Goal: Information Seeking & Learning: Learn about a topic

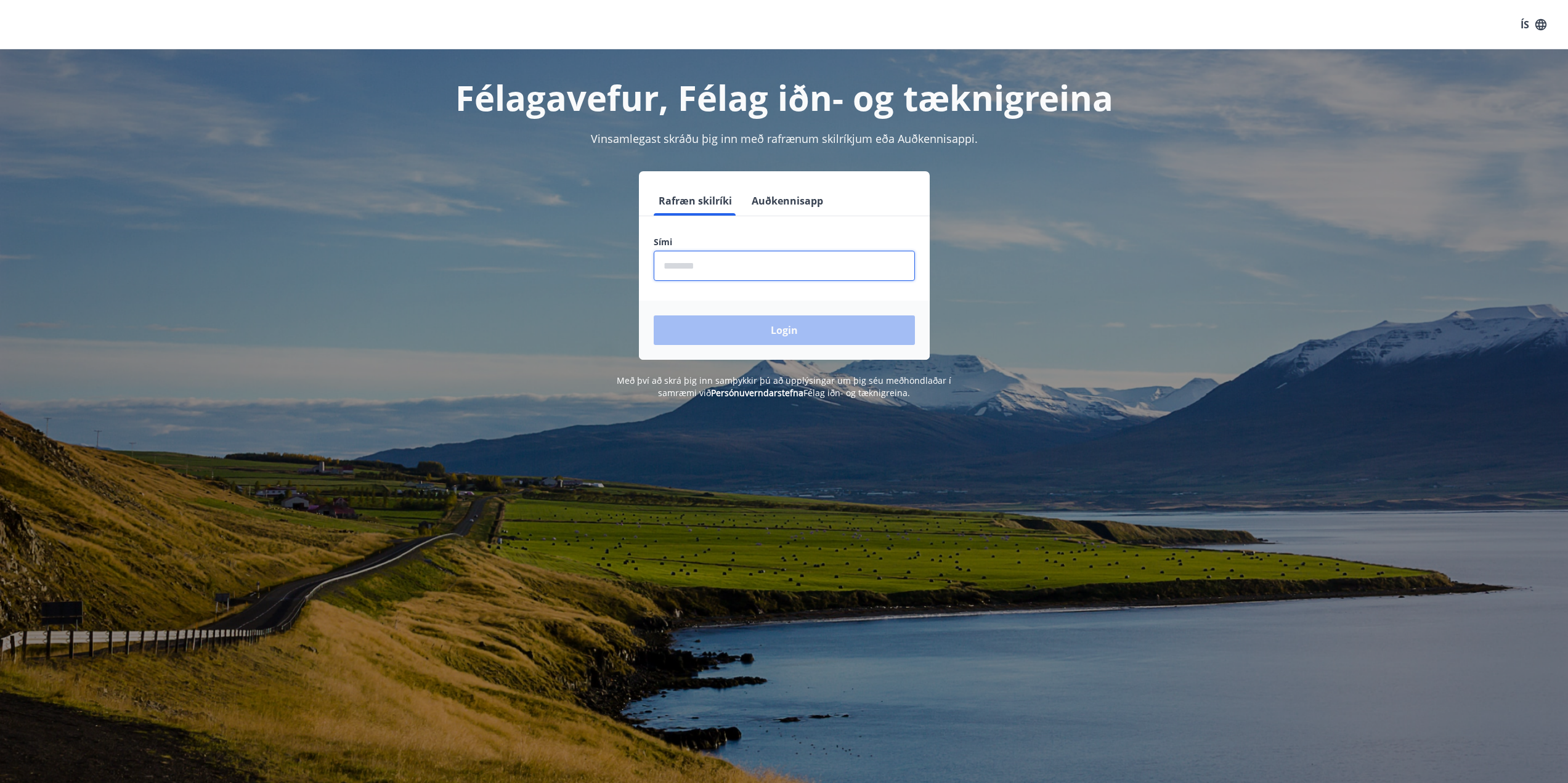
click at [706, 266] on input "phone" at bounding box center [785, 265] width 261 height 30
type input "********"
click at [761, 322] on button "Login" at bounding box center [785, 330] width 261 height 30
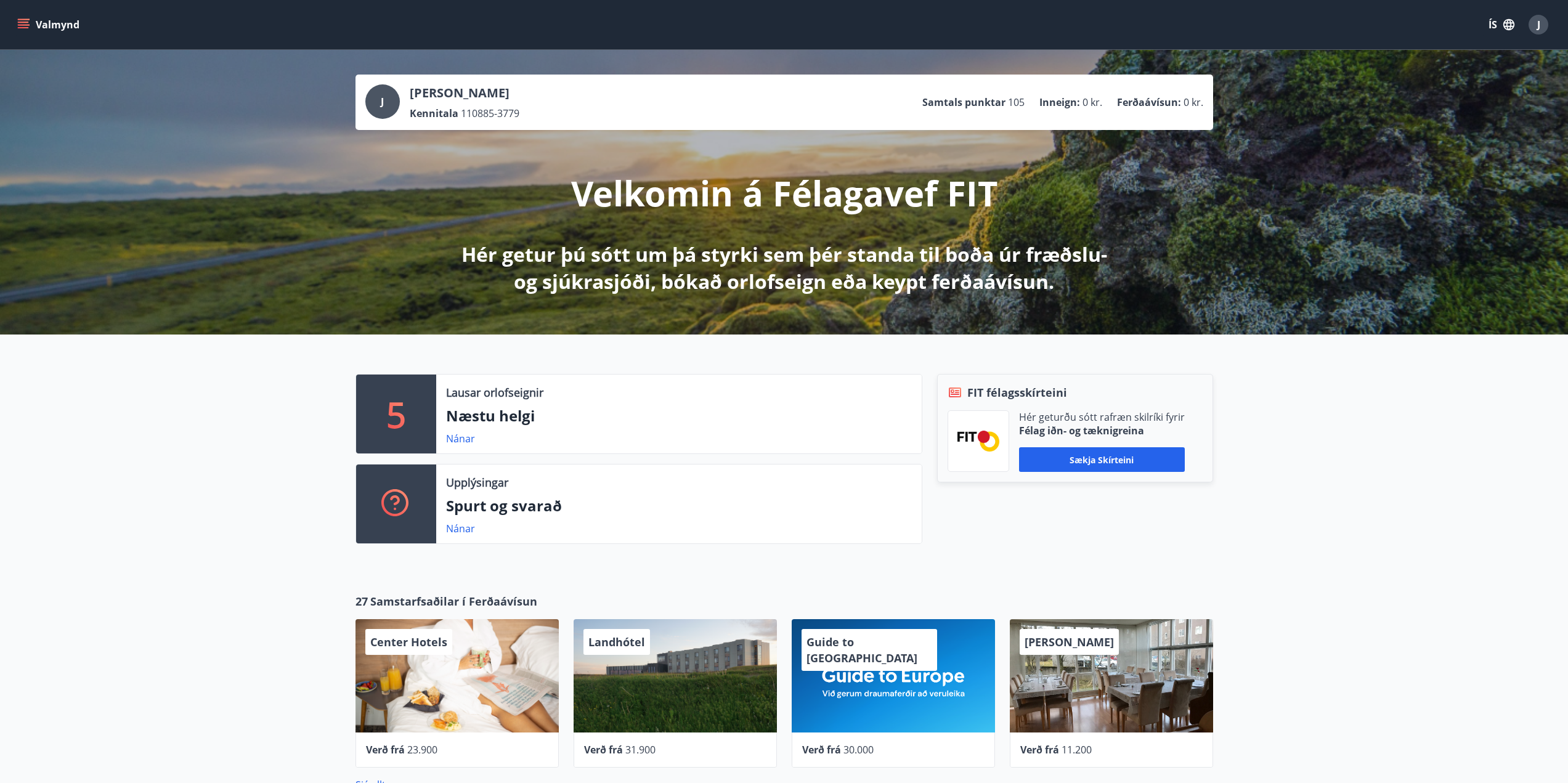
click at [22, 17] on button "Valmynd" at bounding box center [50, 24] width 70 height 22
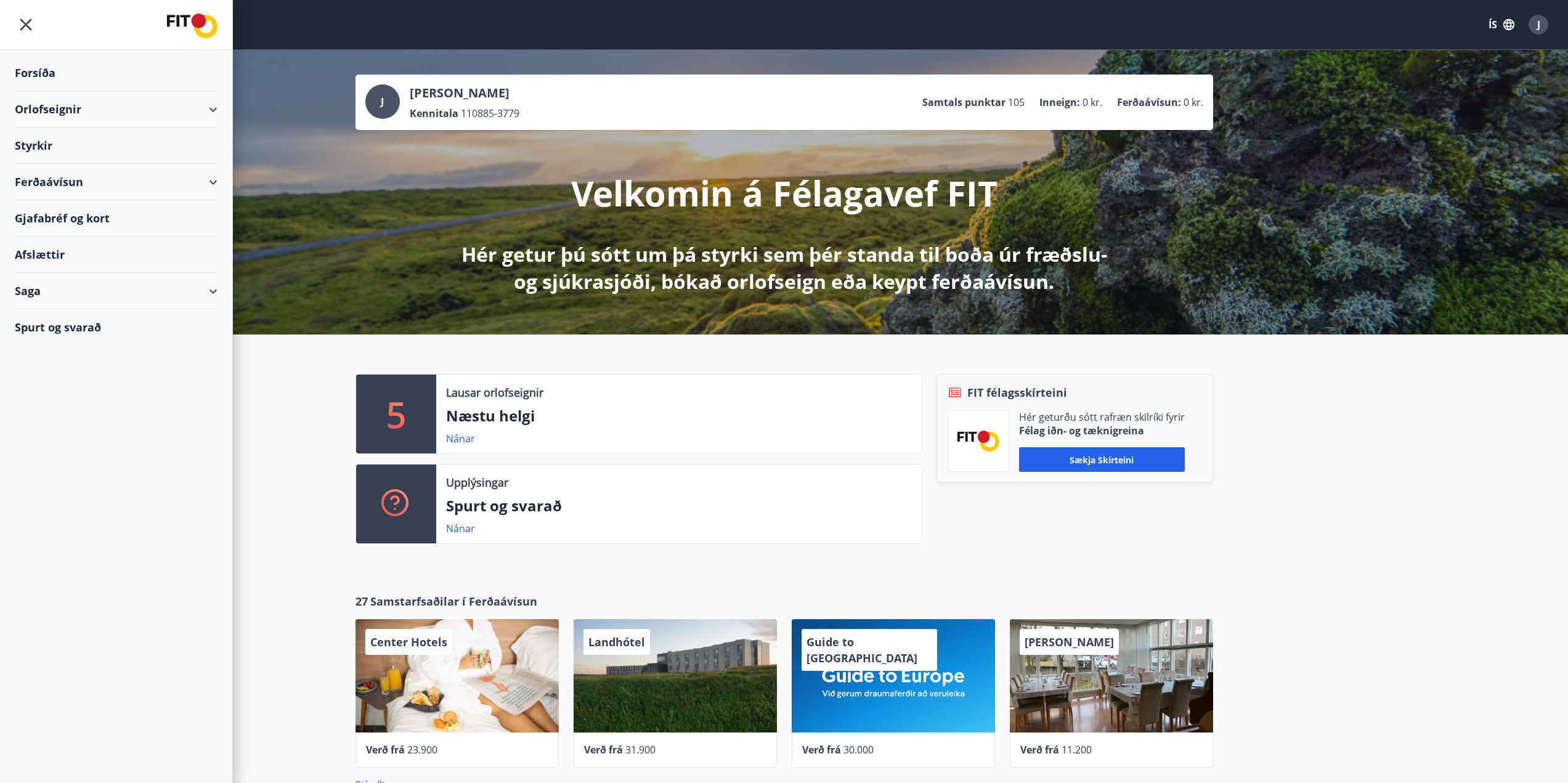
click at [43, 139] on div "Styrkir" at bounding box center [117, 146] width 203 height 37
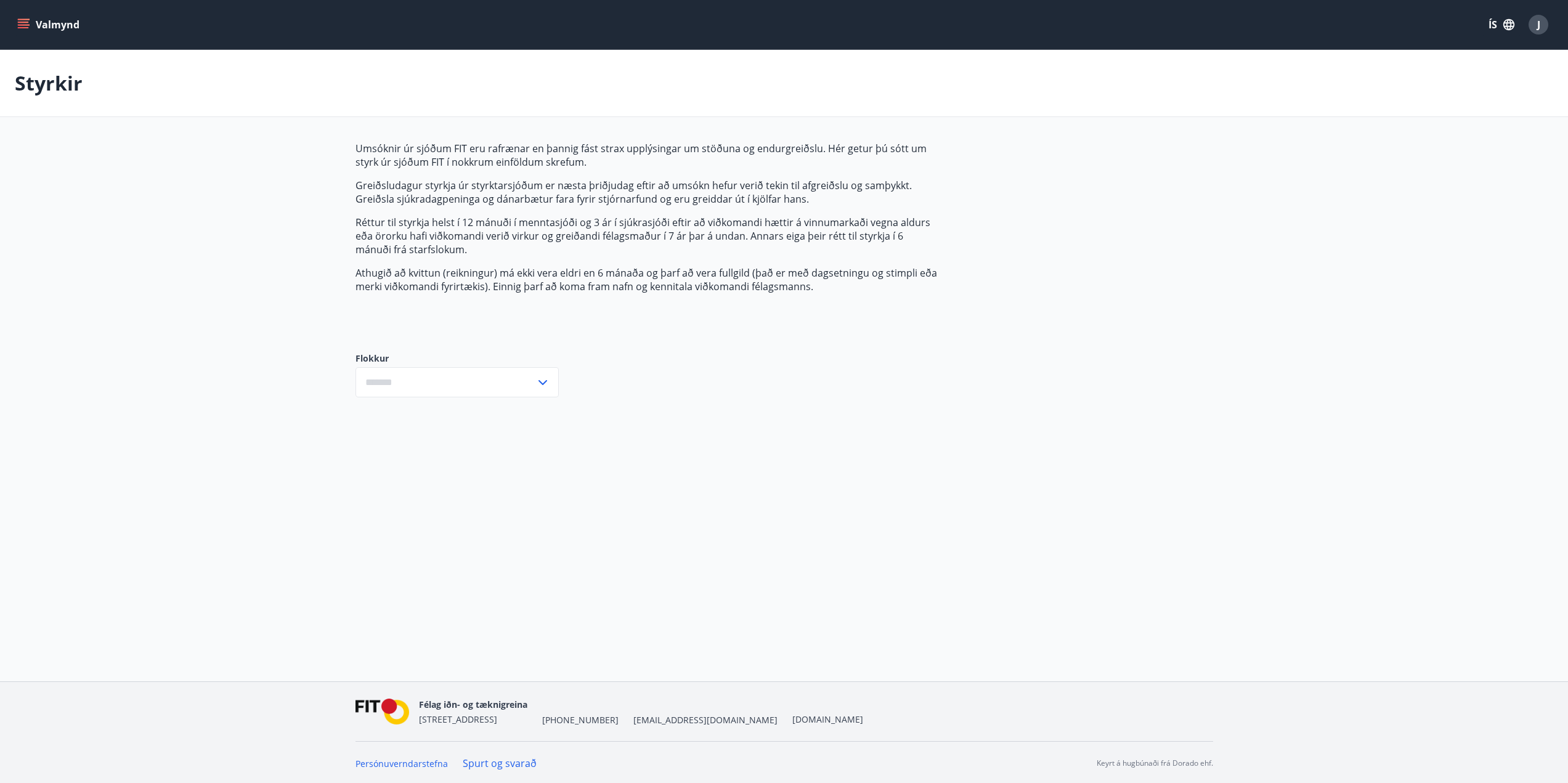
type input "***"
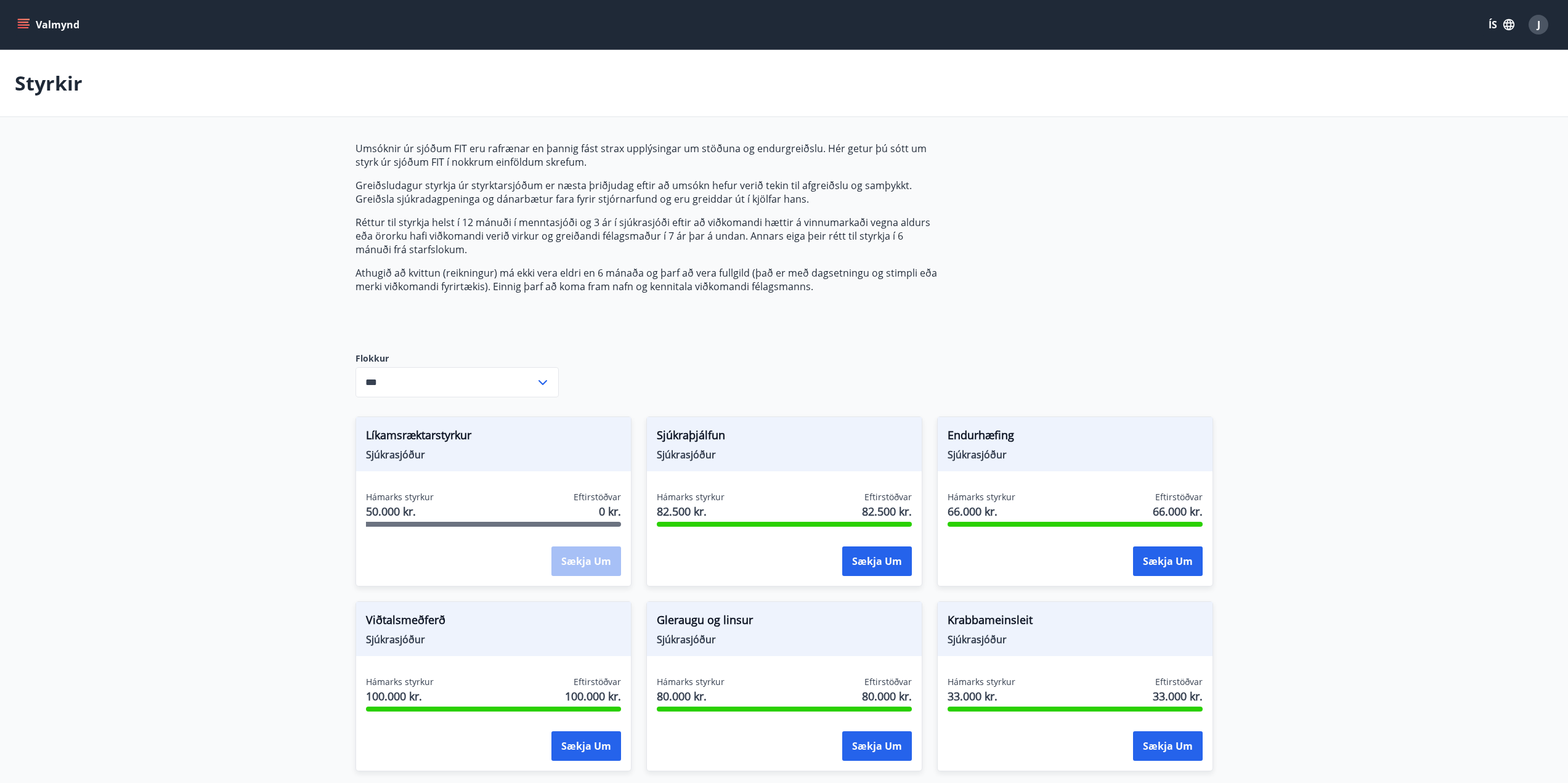
click at [1492, 26] on button "ÍS" at bounding box center [1501, 24] width 39 height 22
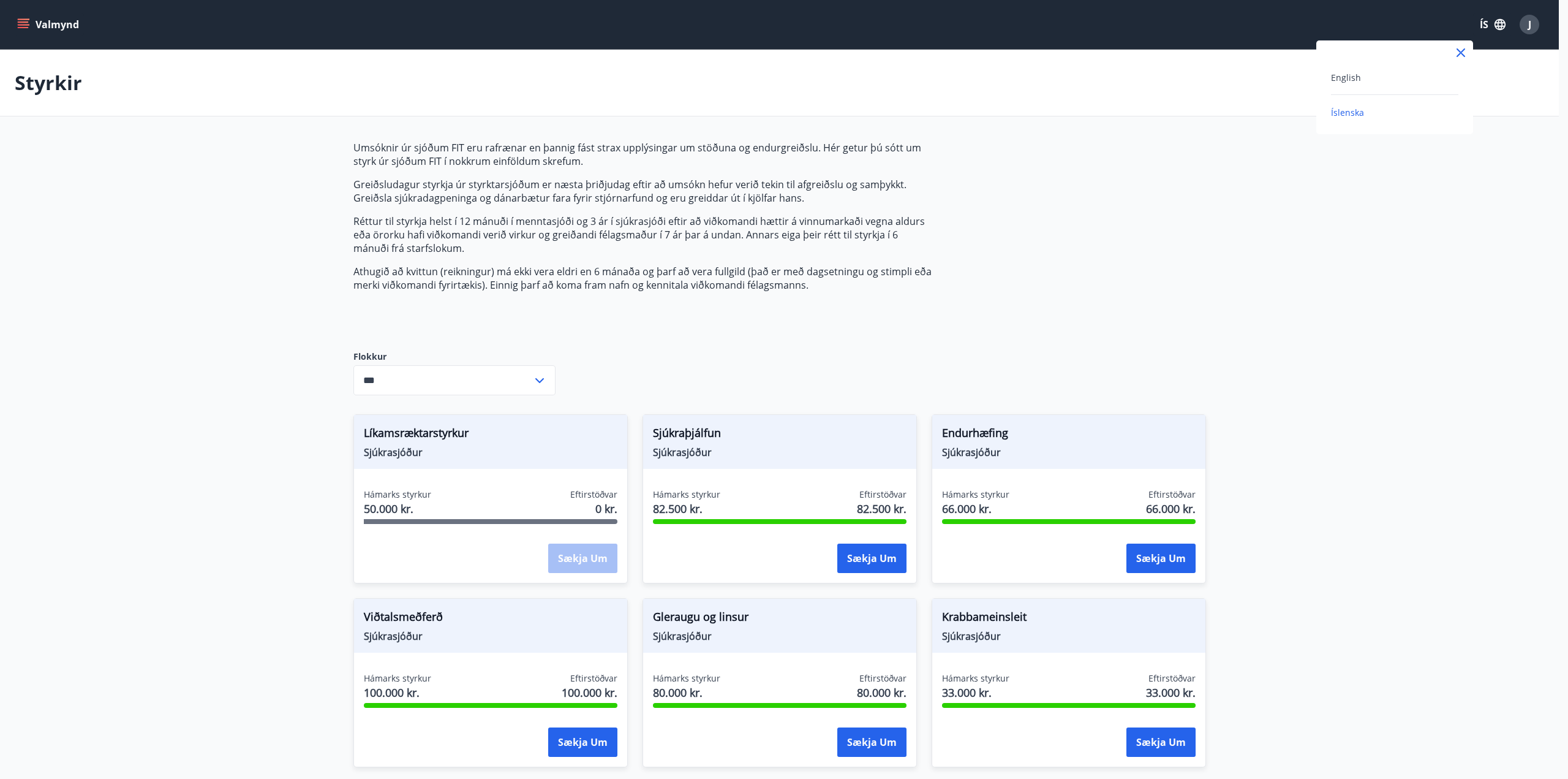
click at [1389, 77] on div "English" at bounding box center [1395, 77] width 127 height 15
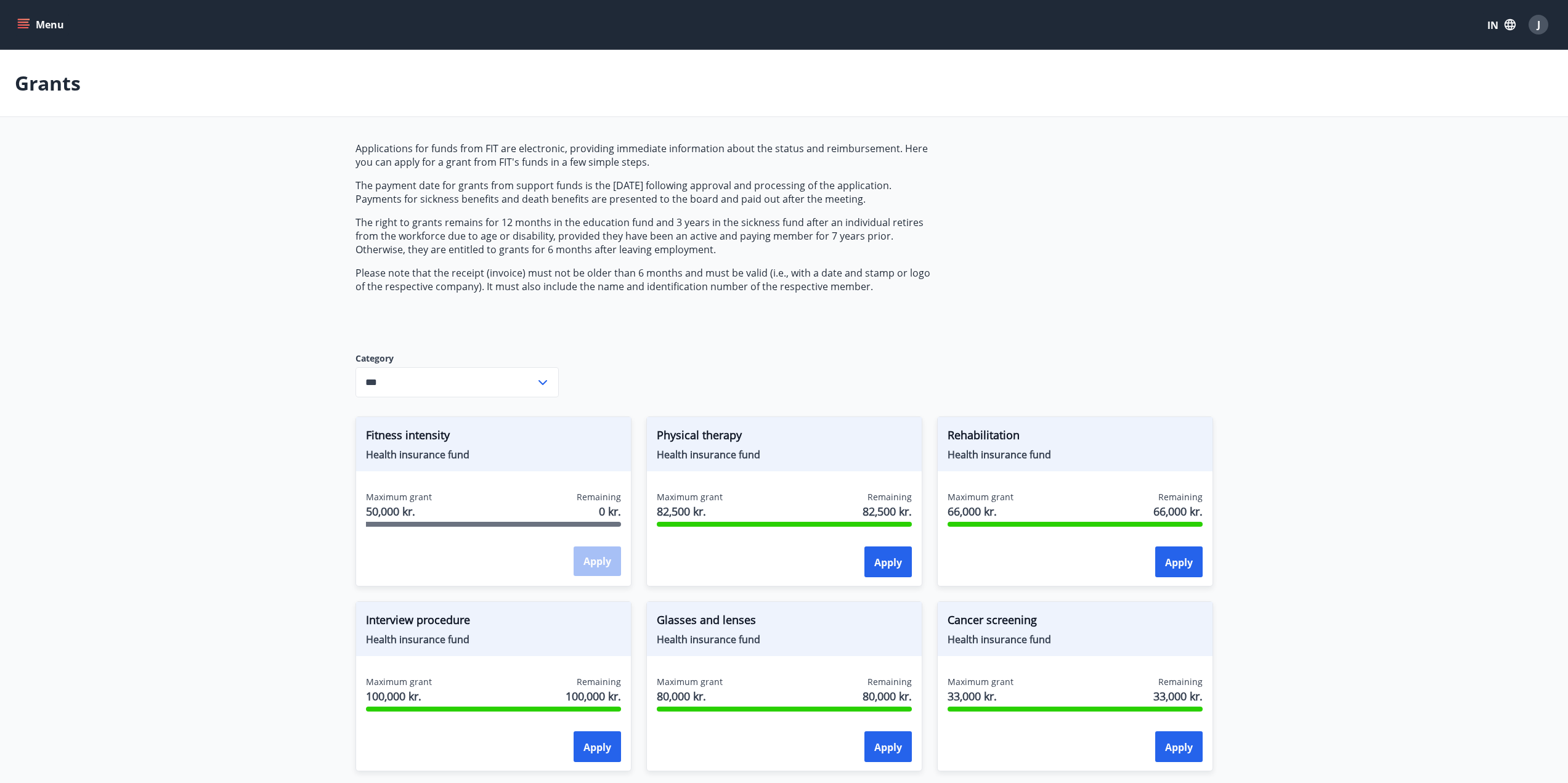
click at [34, 27] on button "Menu" at bounding box center [42, 24] width 54 height 22
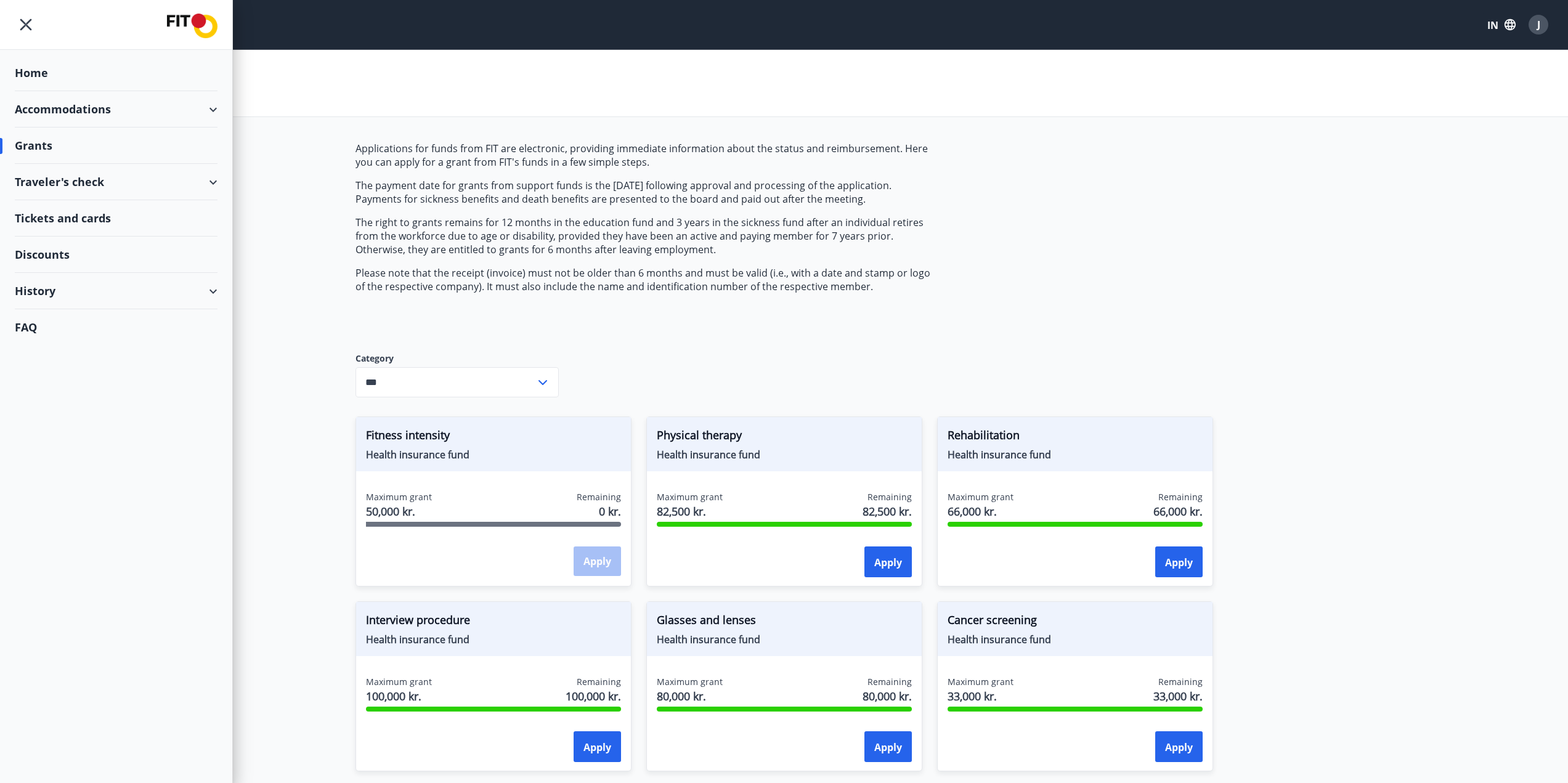
click at [120, 111] on div "Accommodations" at bounding box center [117, 110] width 203 height 37
click at [99, 168] on div "Overview calendar" at bounding box center [117, 166] width 183 height 26
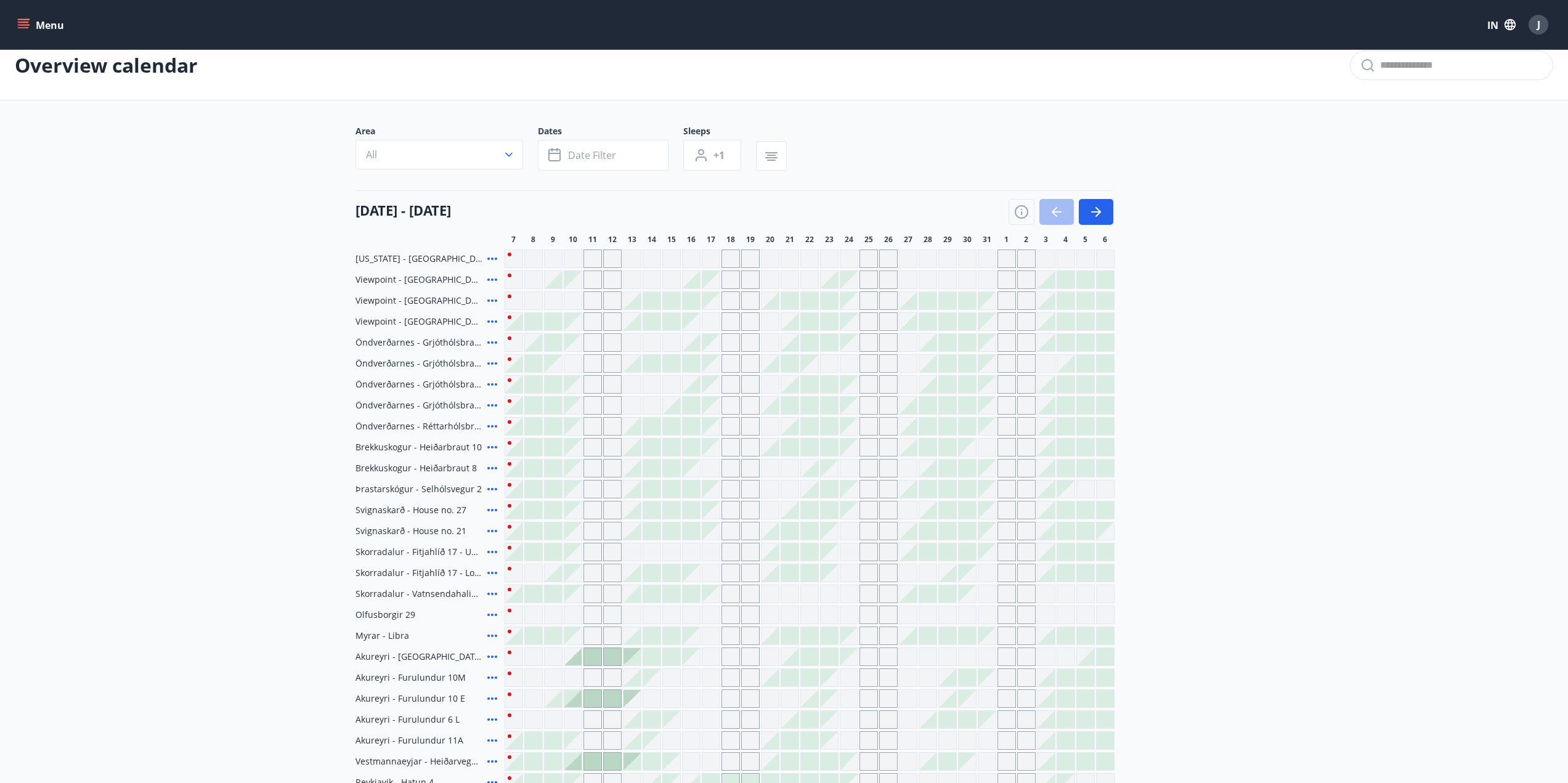
scroll to position [80, 0]
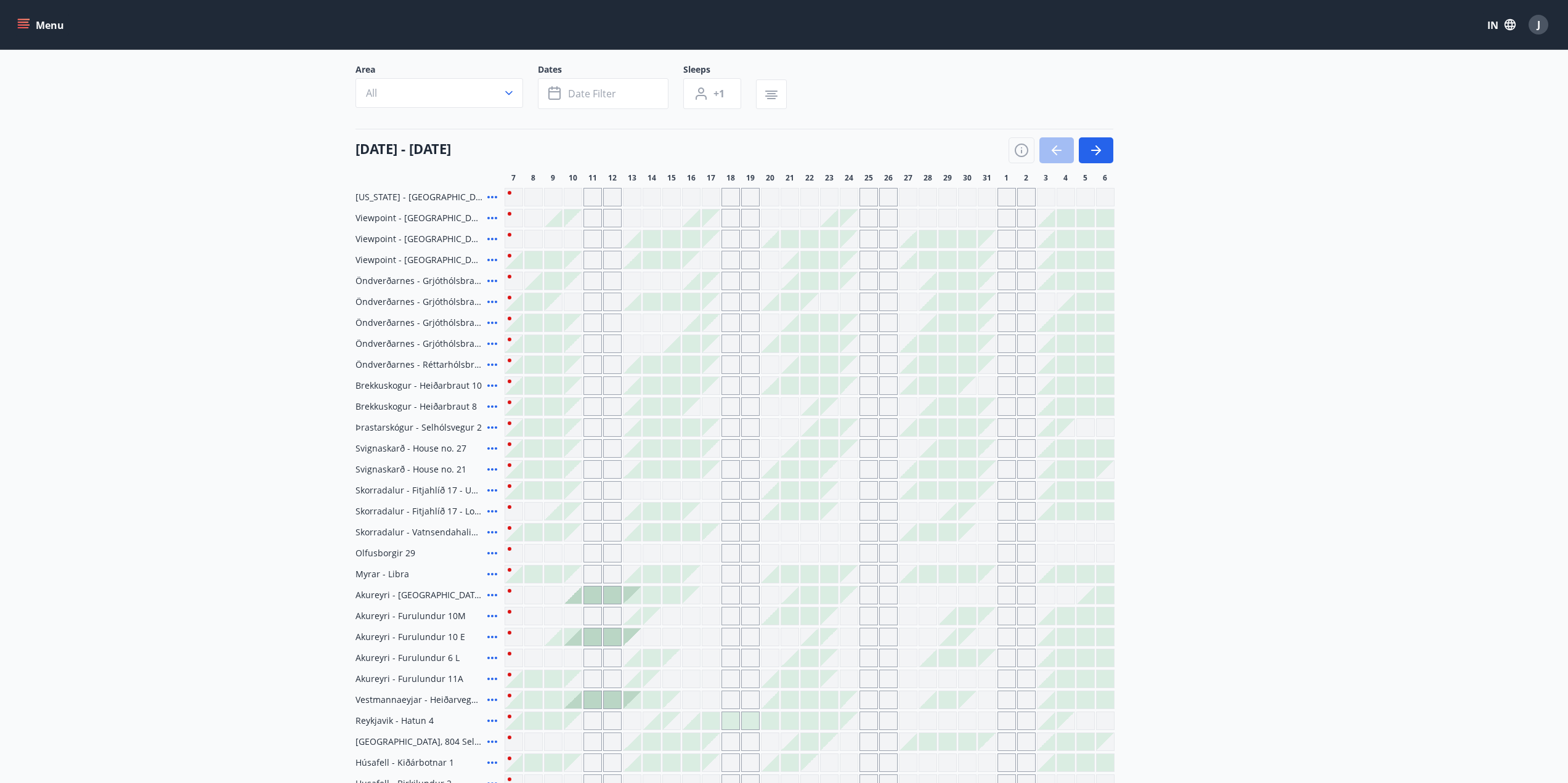
click at [812, 390] on div at bounding box center [810, 385] width 17 height 17
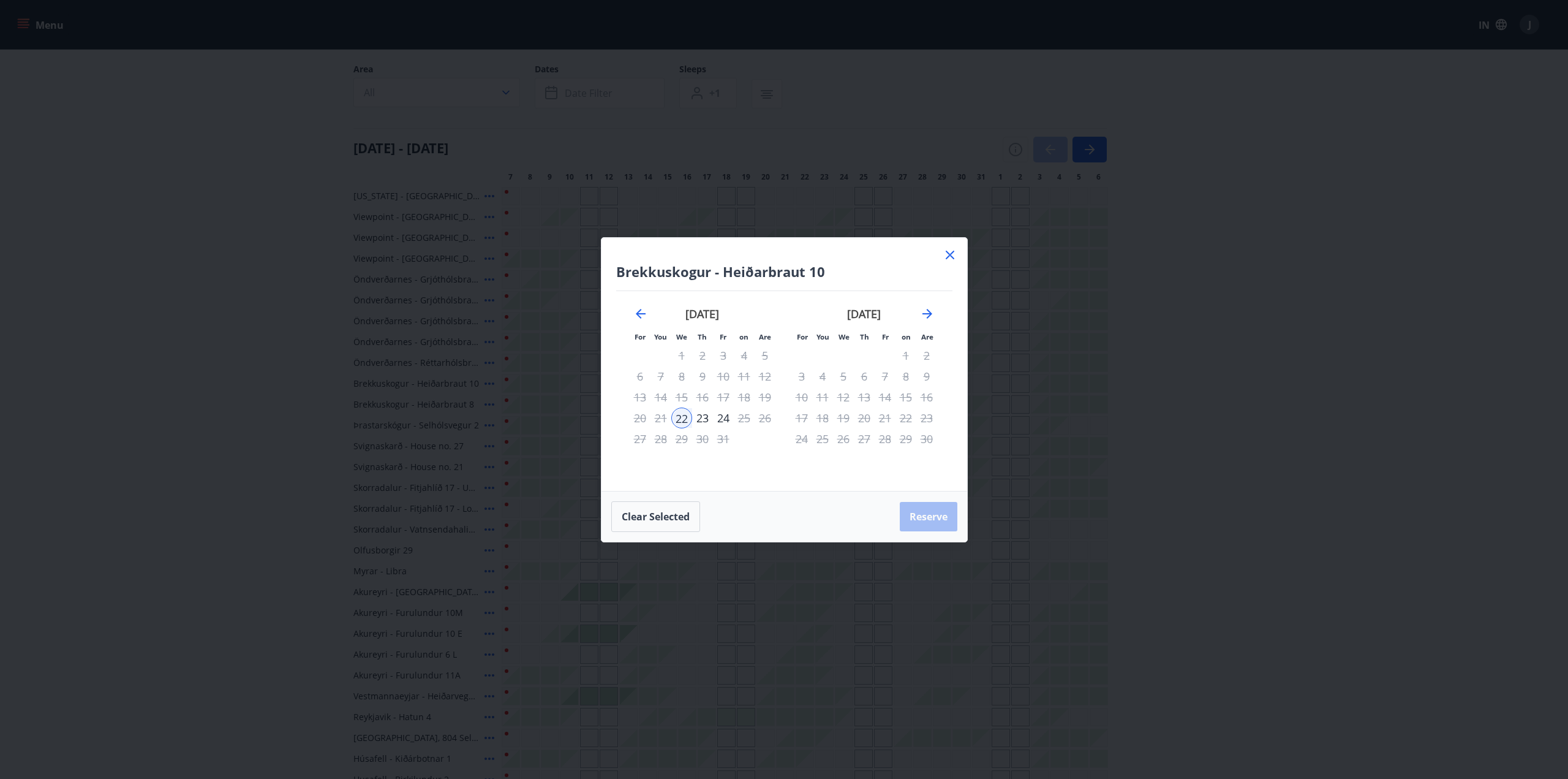
drag, startPoint x: 956, startPoint y: 253, endPoint x: 947, endPoint y: 249, distance: 9.8
click at [957, 253] on icon at bounding box center [950, 255] width 15 height 15
click at [945, 248] on div "Florida - Orlando Viewpoint - Forest Road 1 Viewpoint - King's Road 1 Viewpoint…" at bounding box center [779, 530] width 853 height 685
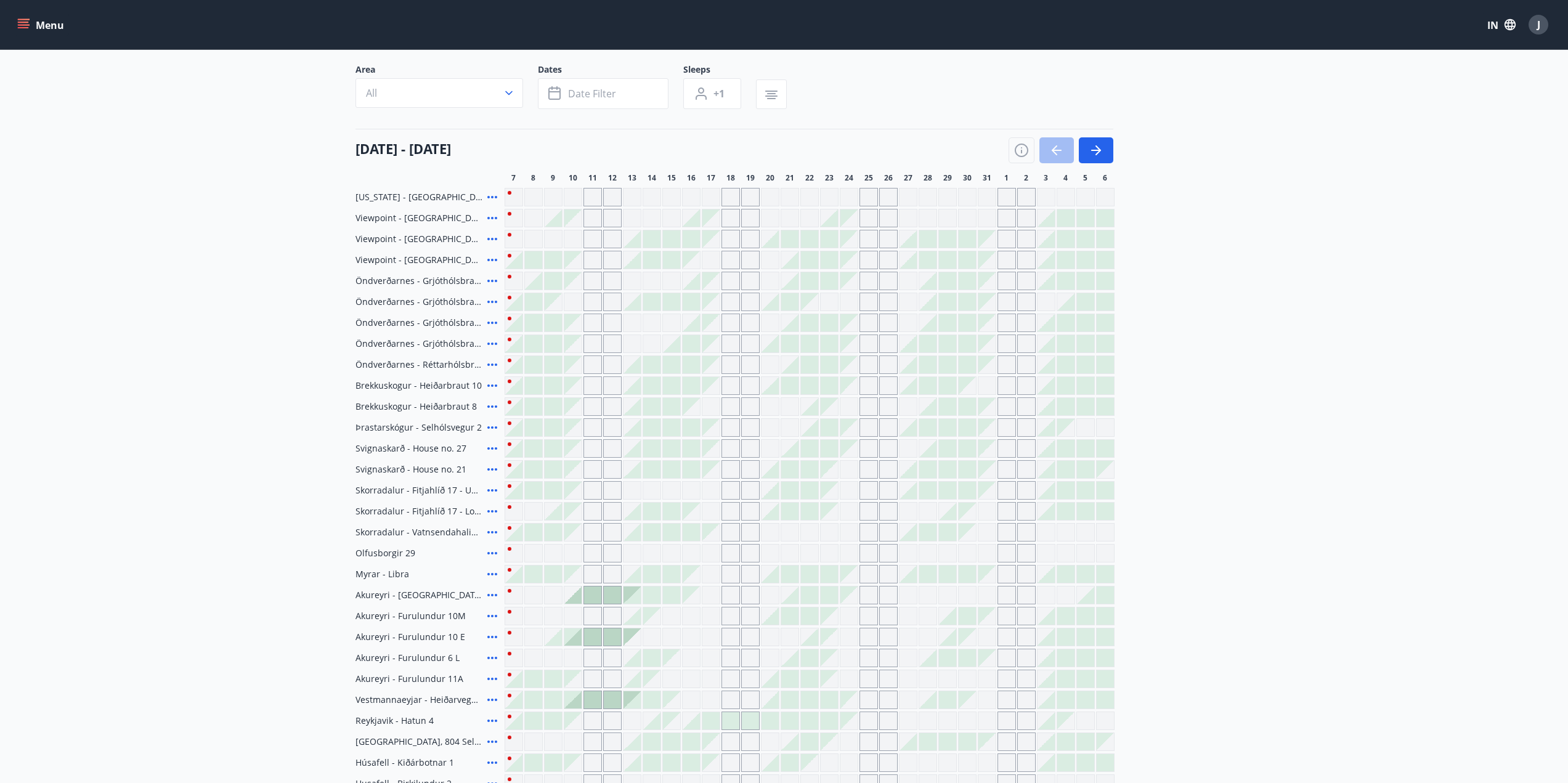
scroll to position [265, 0]
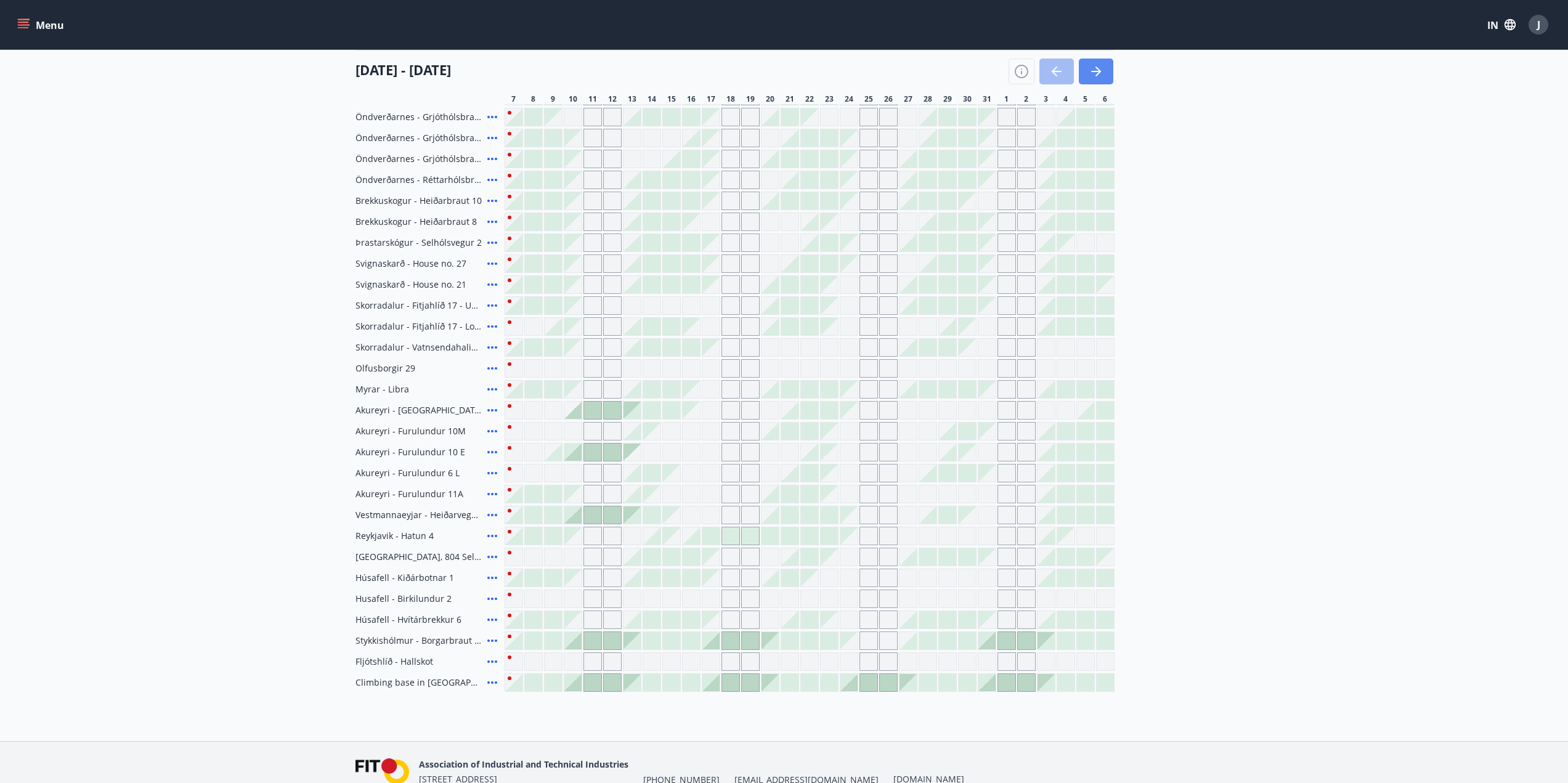
click at [1105, 77] on button "button" at bounding box center [1095, 71] width 34 height 26
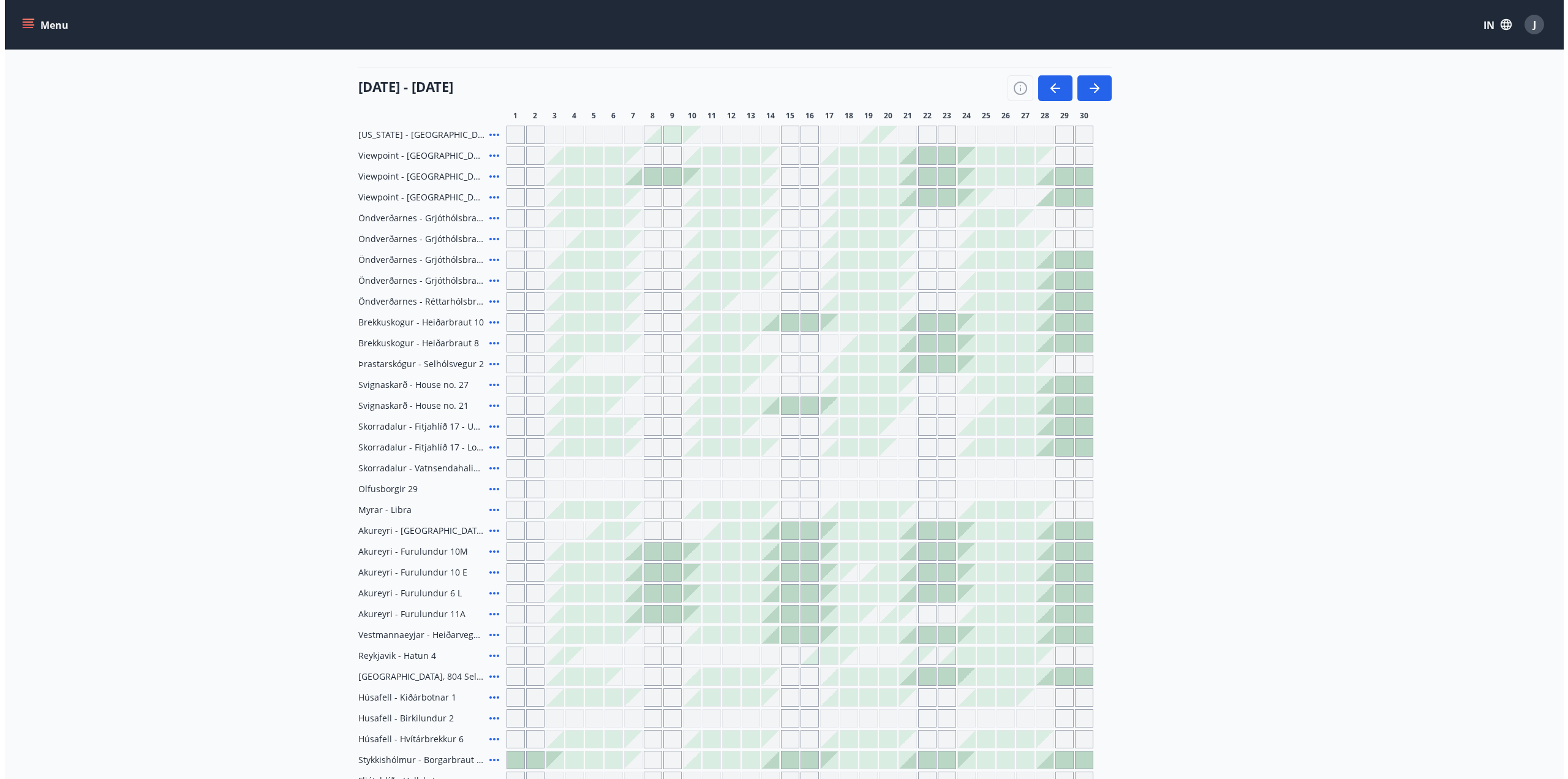
scroll to position [79, 0]
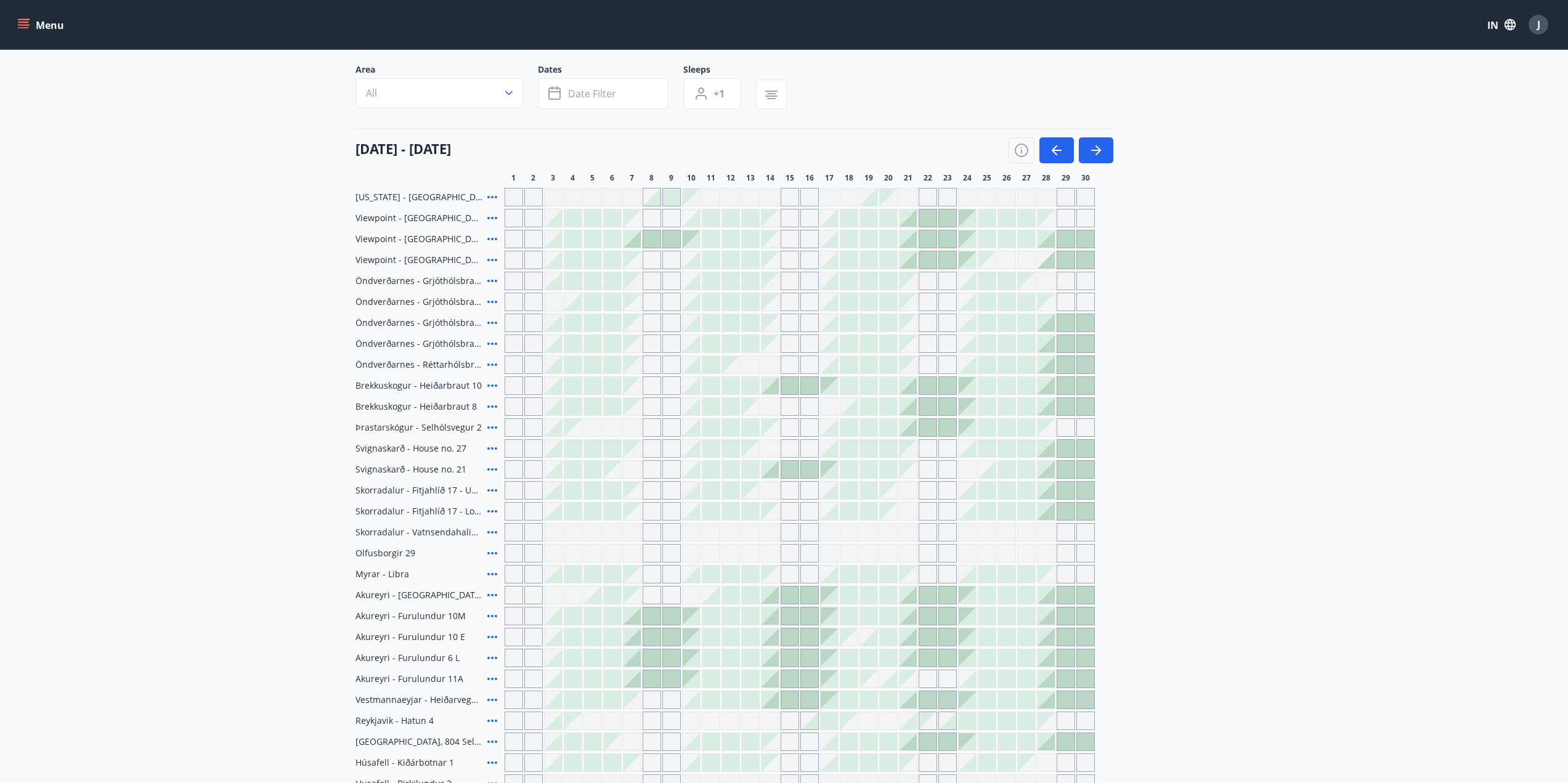
click at [491, 220] on icon at bounding box center [493, 218] width 15 height 15
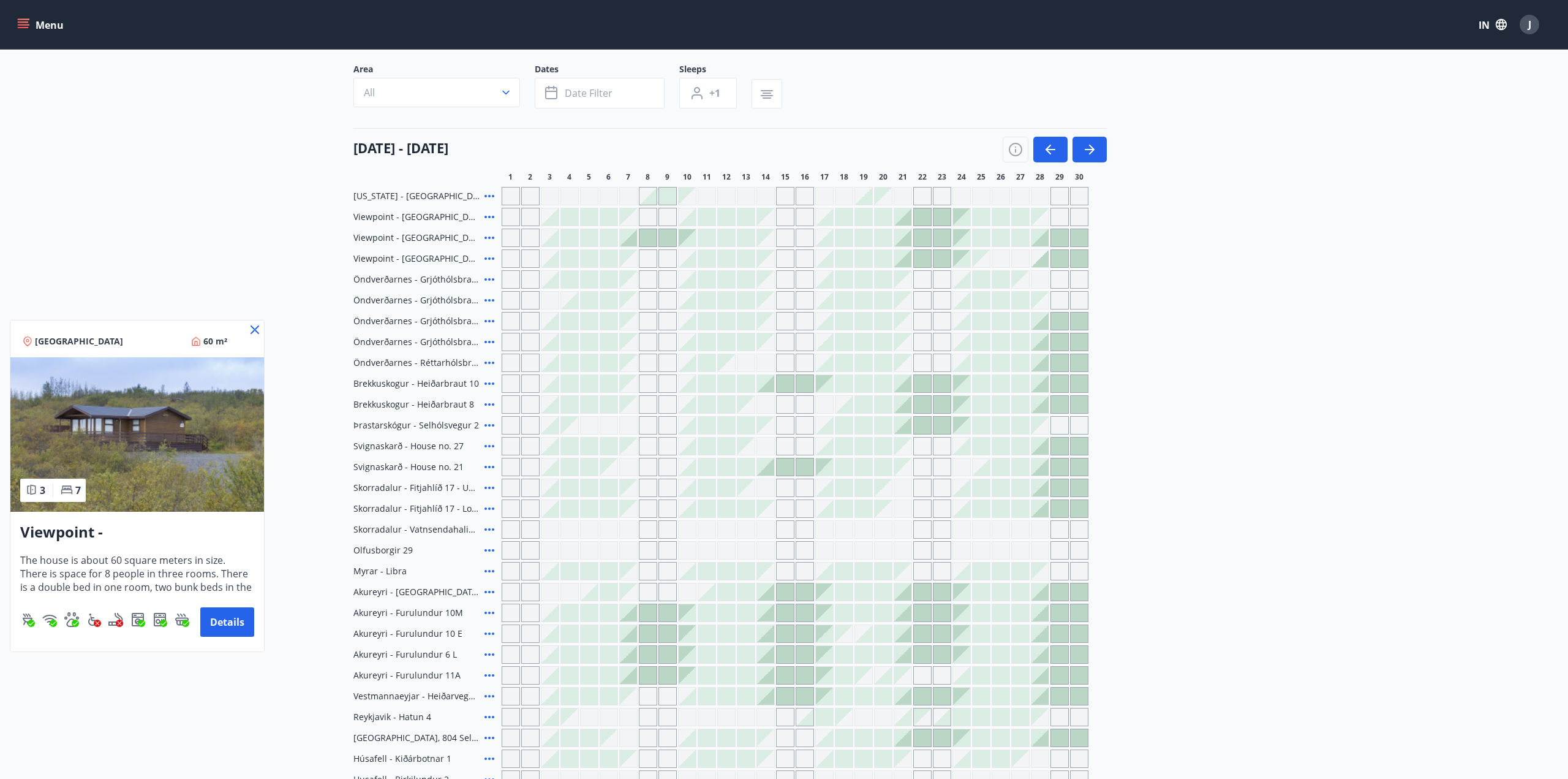
click at [175, 443] on img at bounding box center [137, 435] width 254 height 155
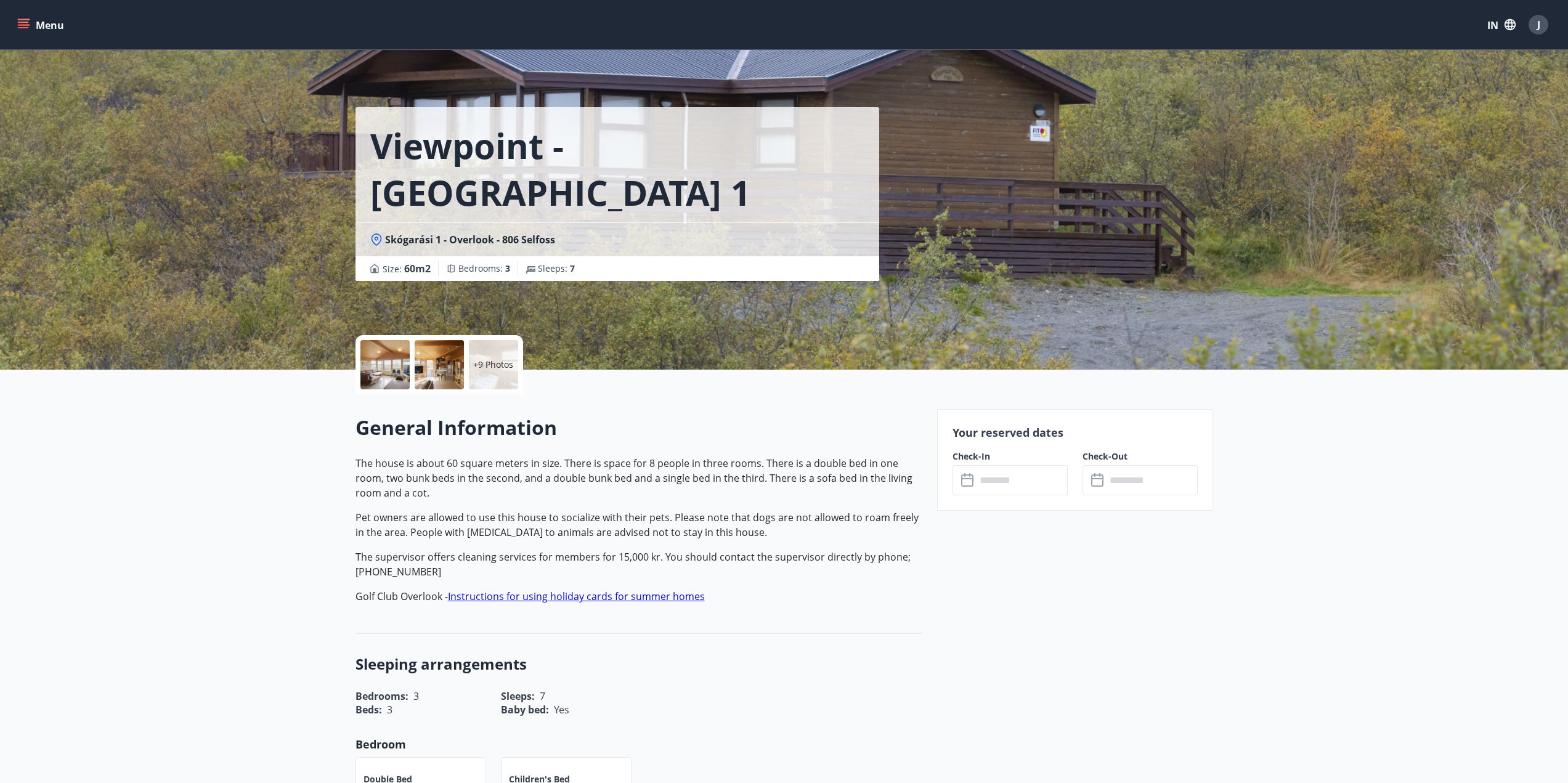
click at [450, 371] on div at bounding box center [439, 364] width 49 height 49
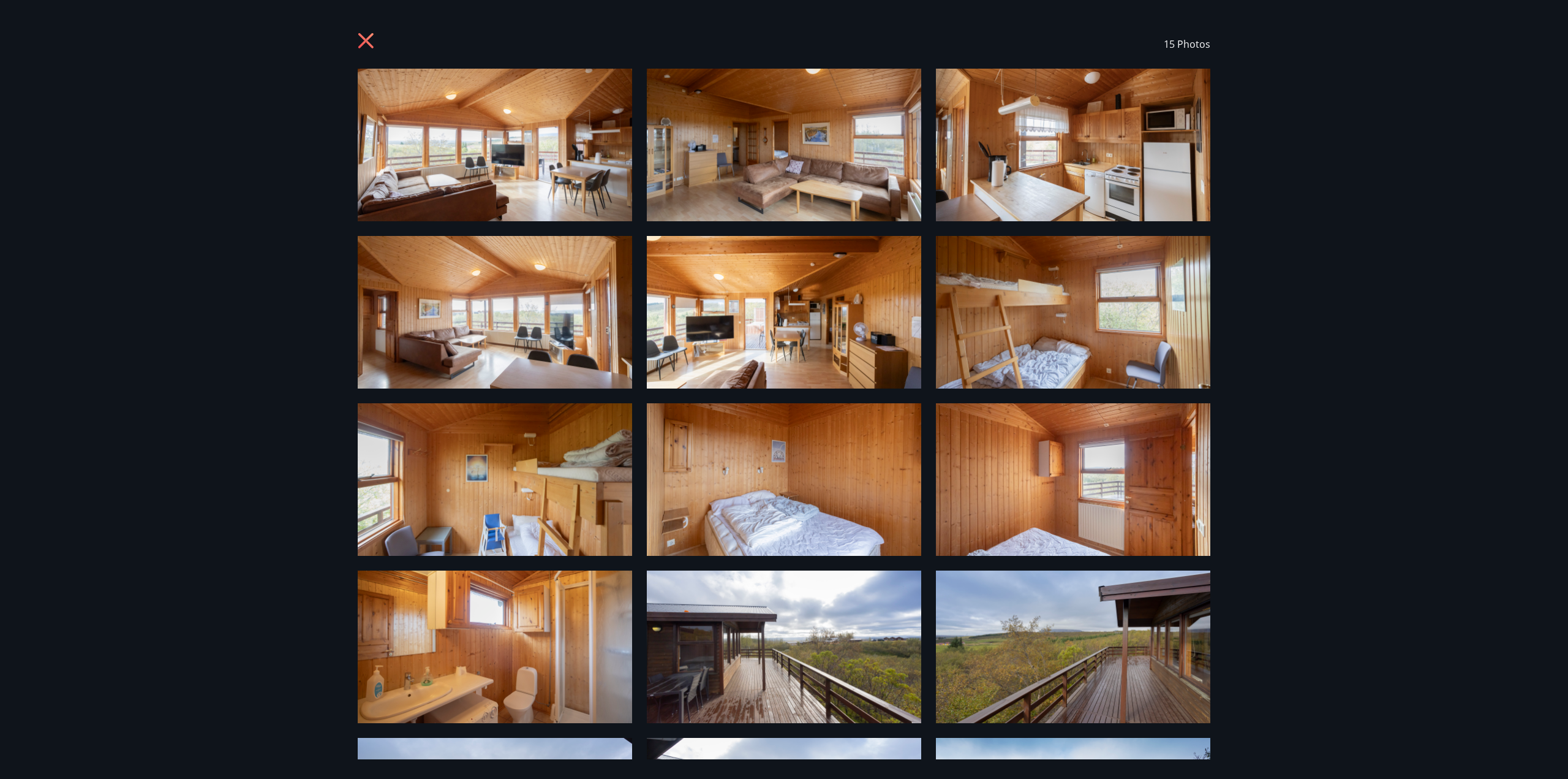
click at [362, 44] on icon at bounding box center [366, 41] width 16 height 16
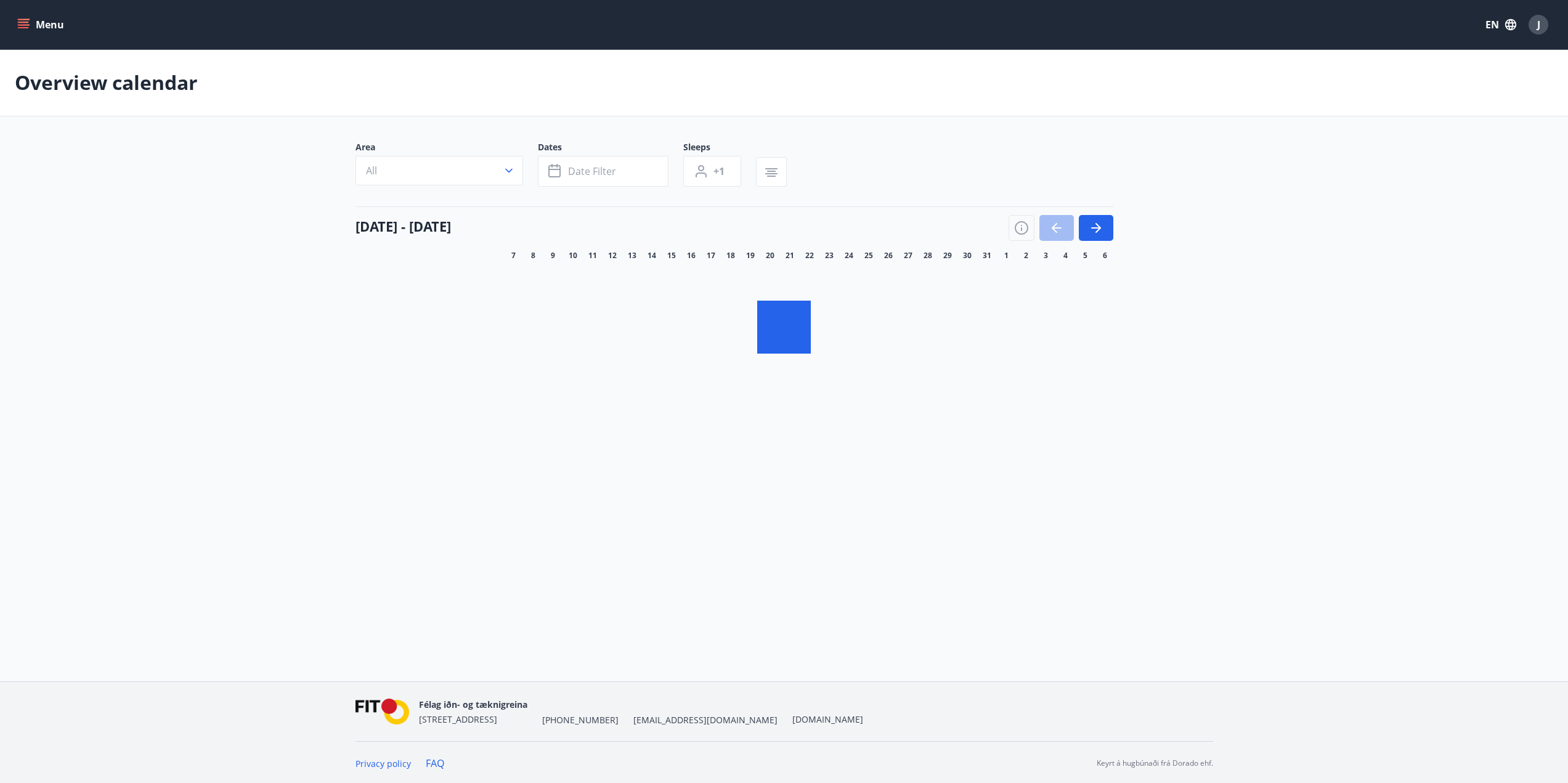
scroll to position [2, 0]
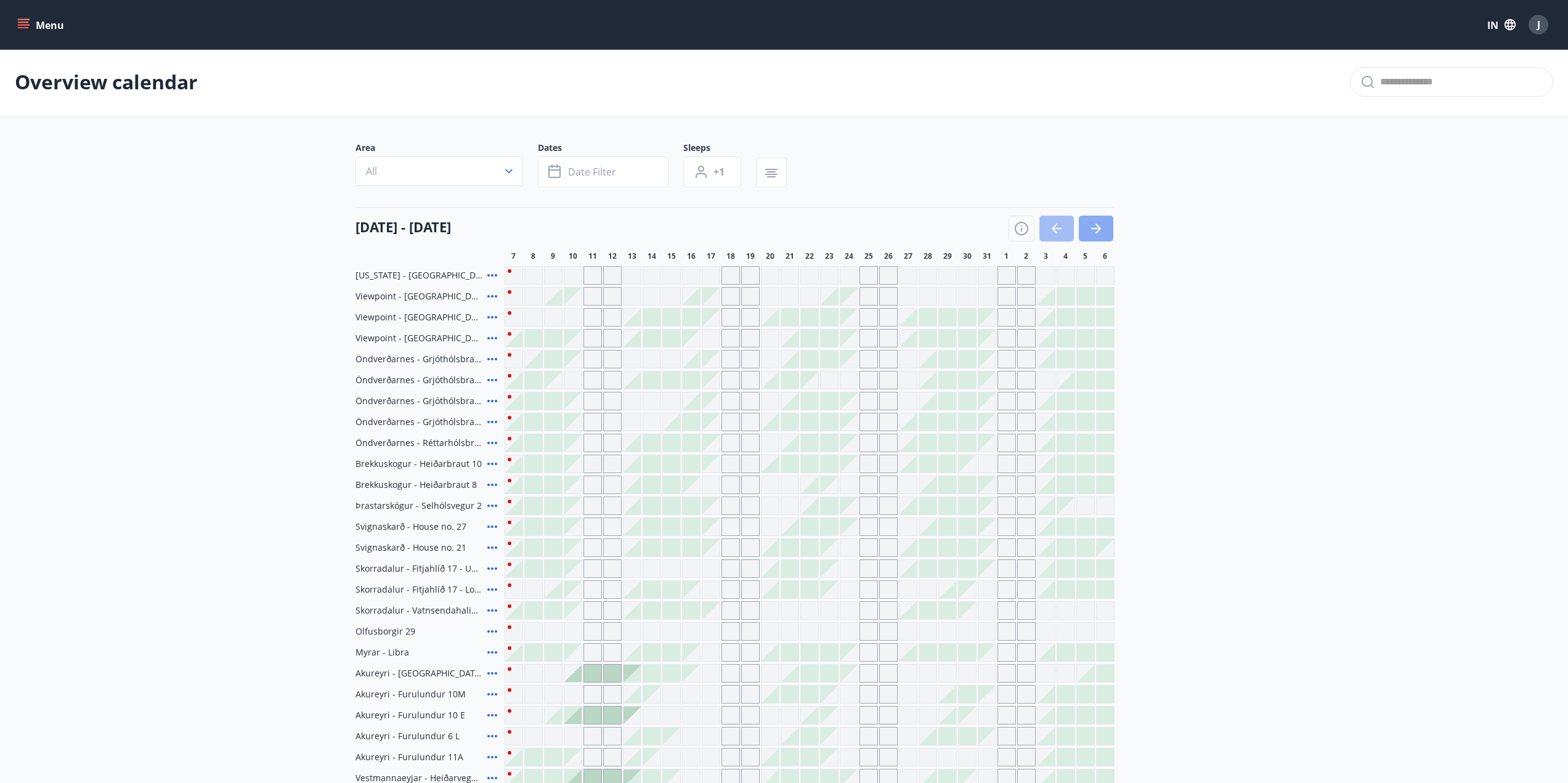
click at [1105, 226] on button "button" at bounding box center [1095, 228] width 34 height 26
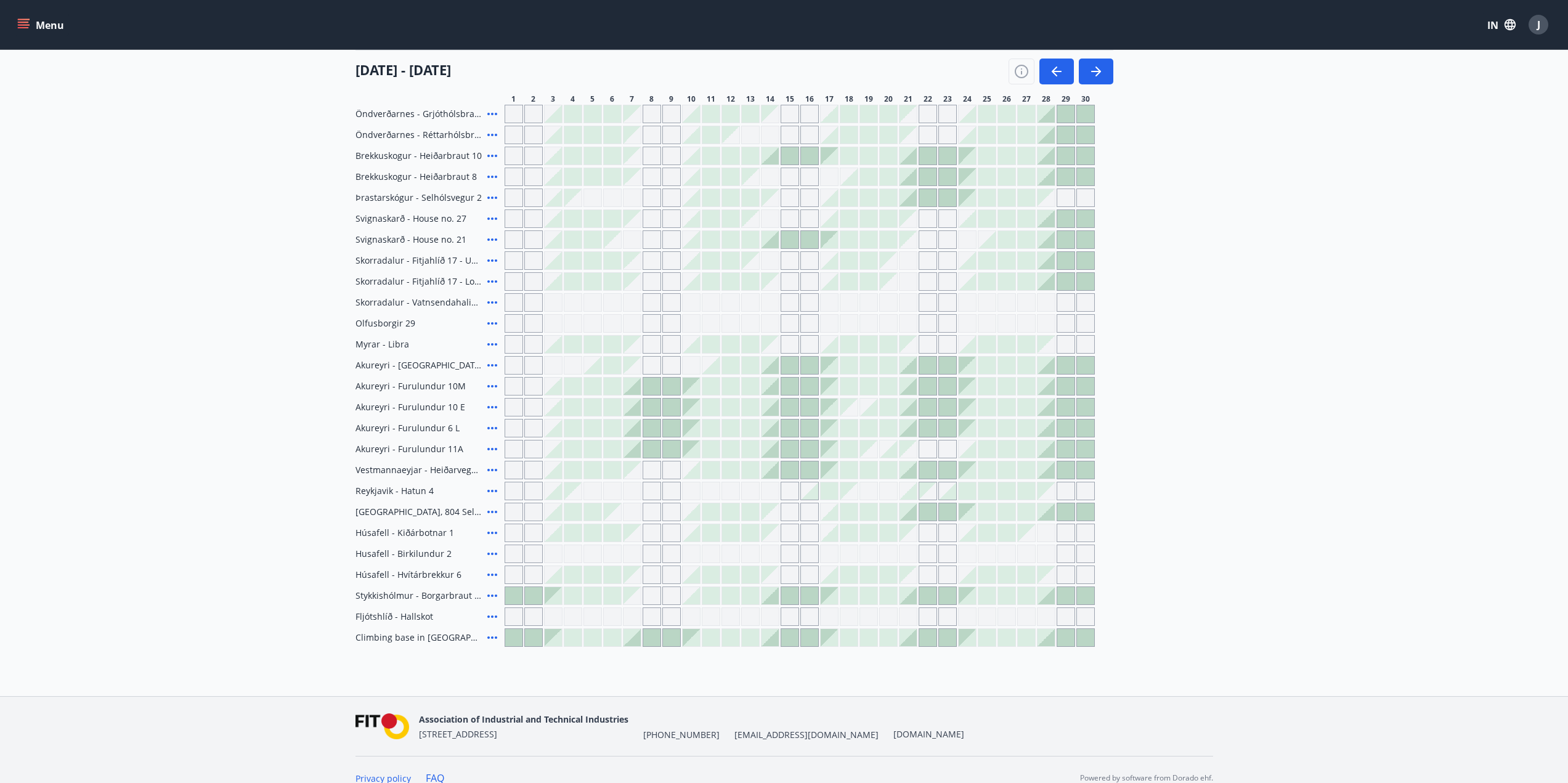
scroll to position [326, 0]
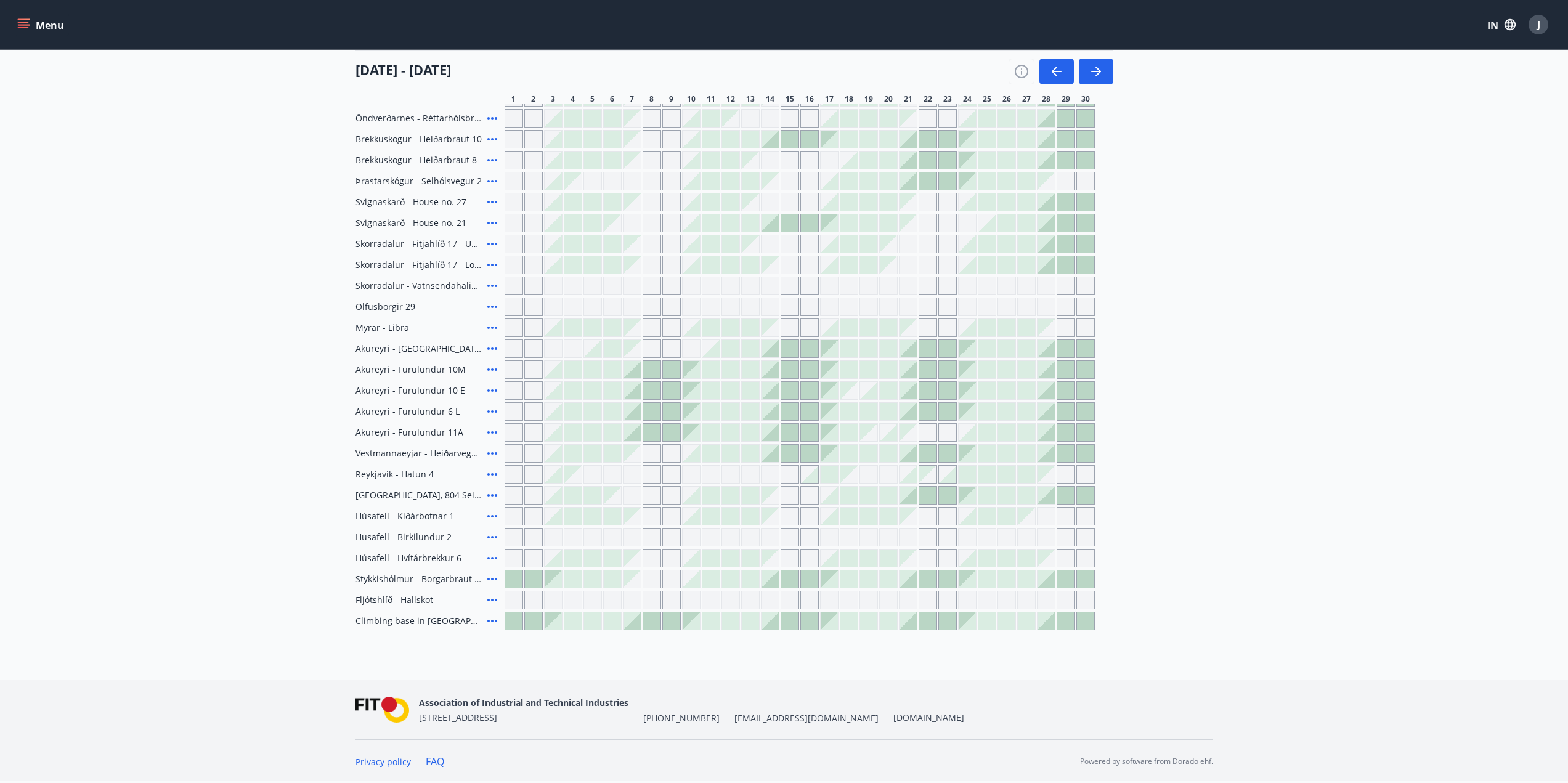
click at [491, 619] on icon at bounding box center [493, 621] width 15 height 15
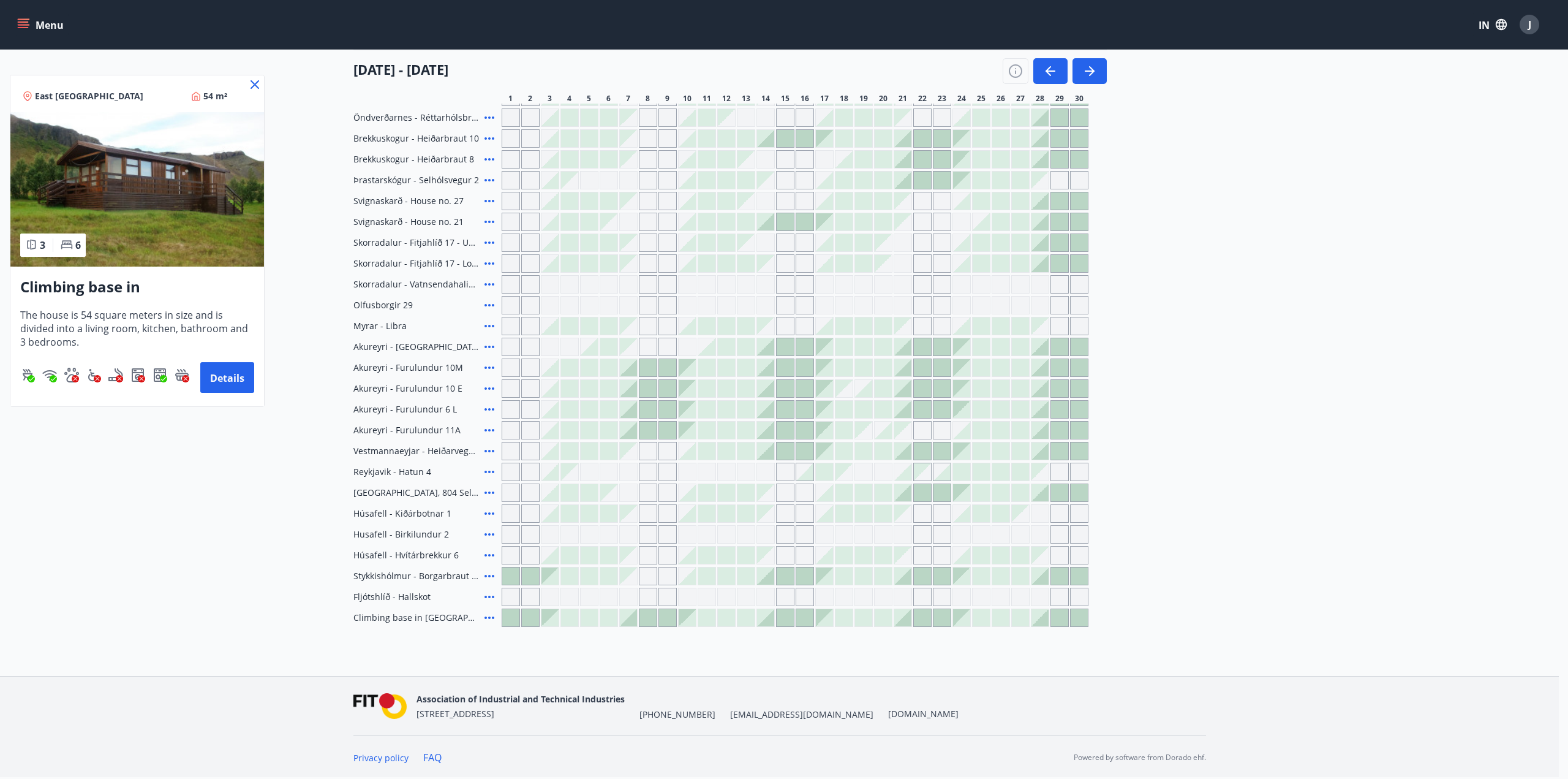
click at [254, 89] on icon at bounding box center [255, 84] width 15 height 15
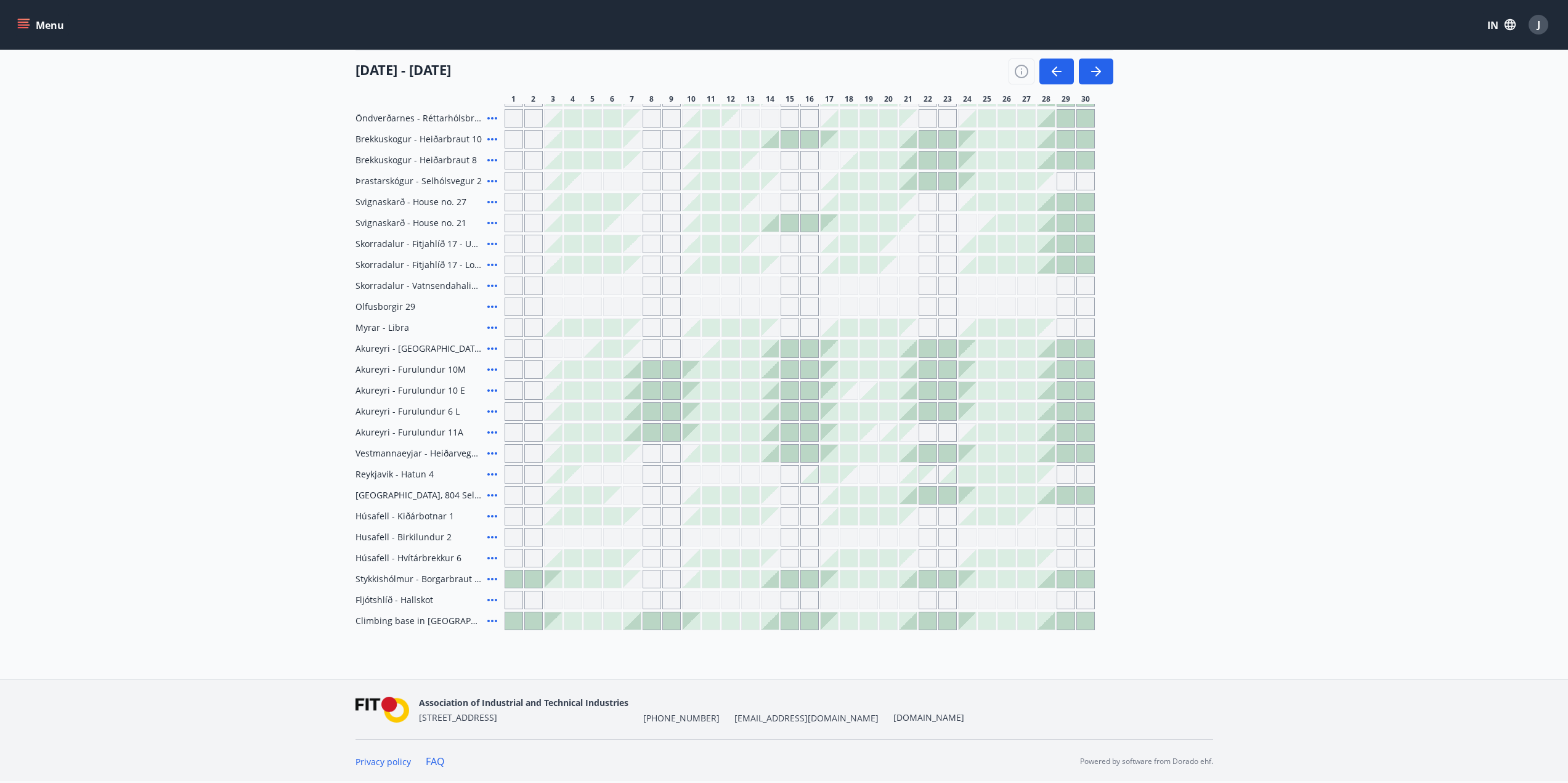
click at [32, 24] on button "Menu" at bounding box center [42, 24] width 54 height 22
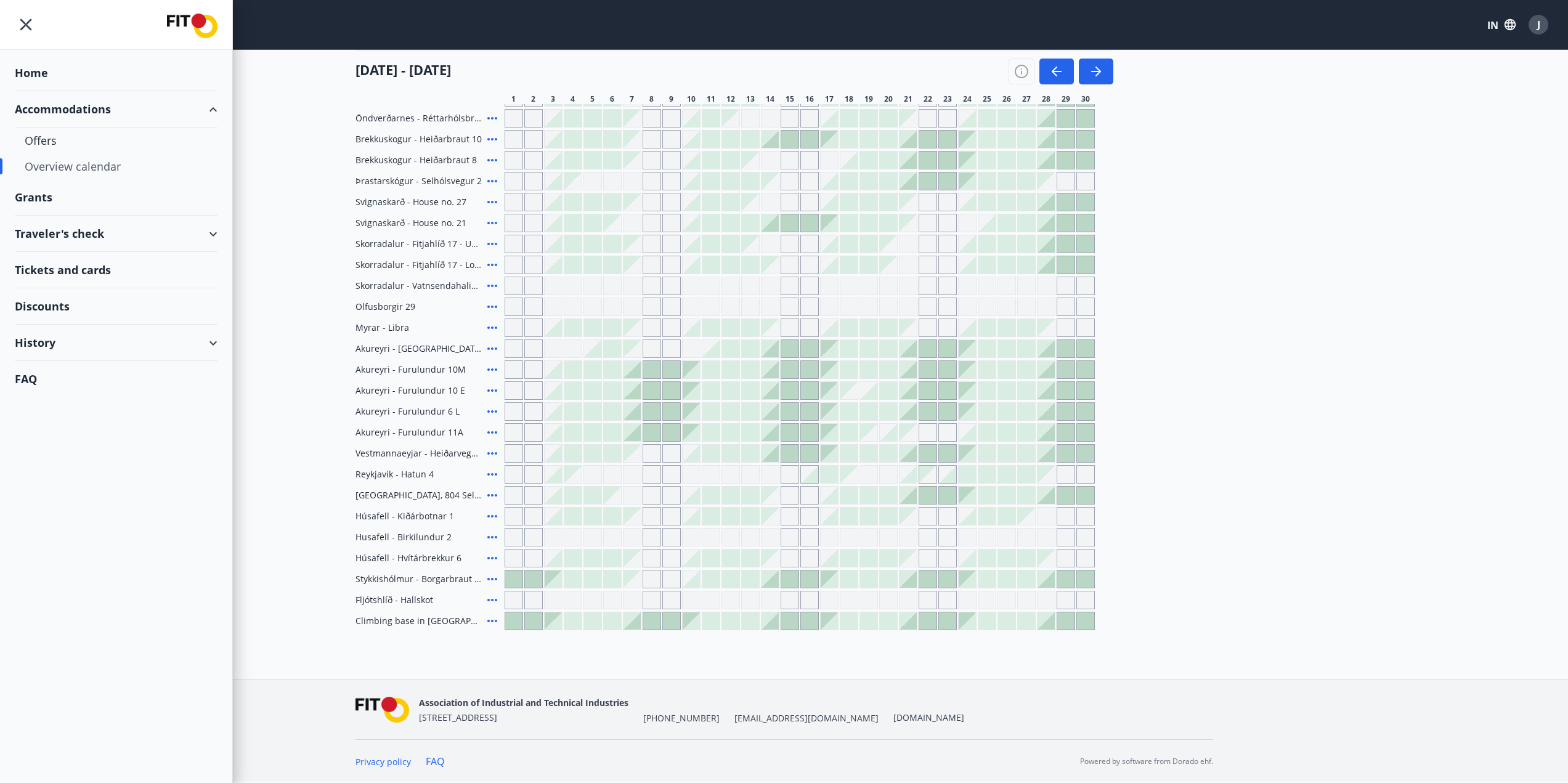
click at [213, 236] on div "Traveler's check" at bounding box center [117, 234] width 203 height 37
click at [45, 263] on font "Offers" at bounding box center [41, 265] width 32 height 15
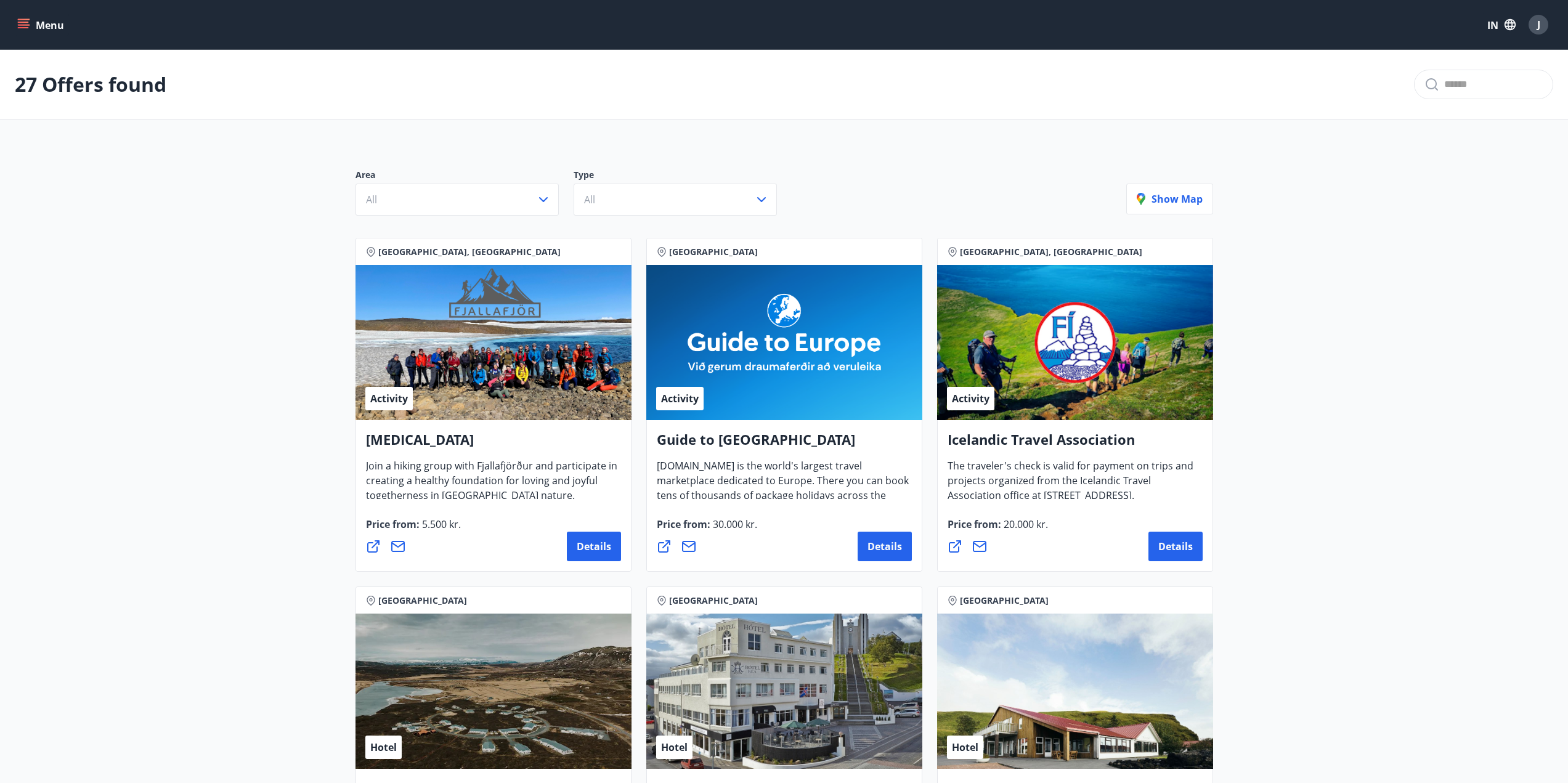
click at [23, 26] on icon "menu" at bounding box center [23, 24] width 12 height 12
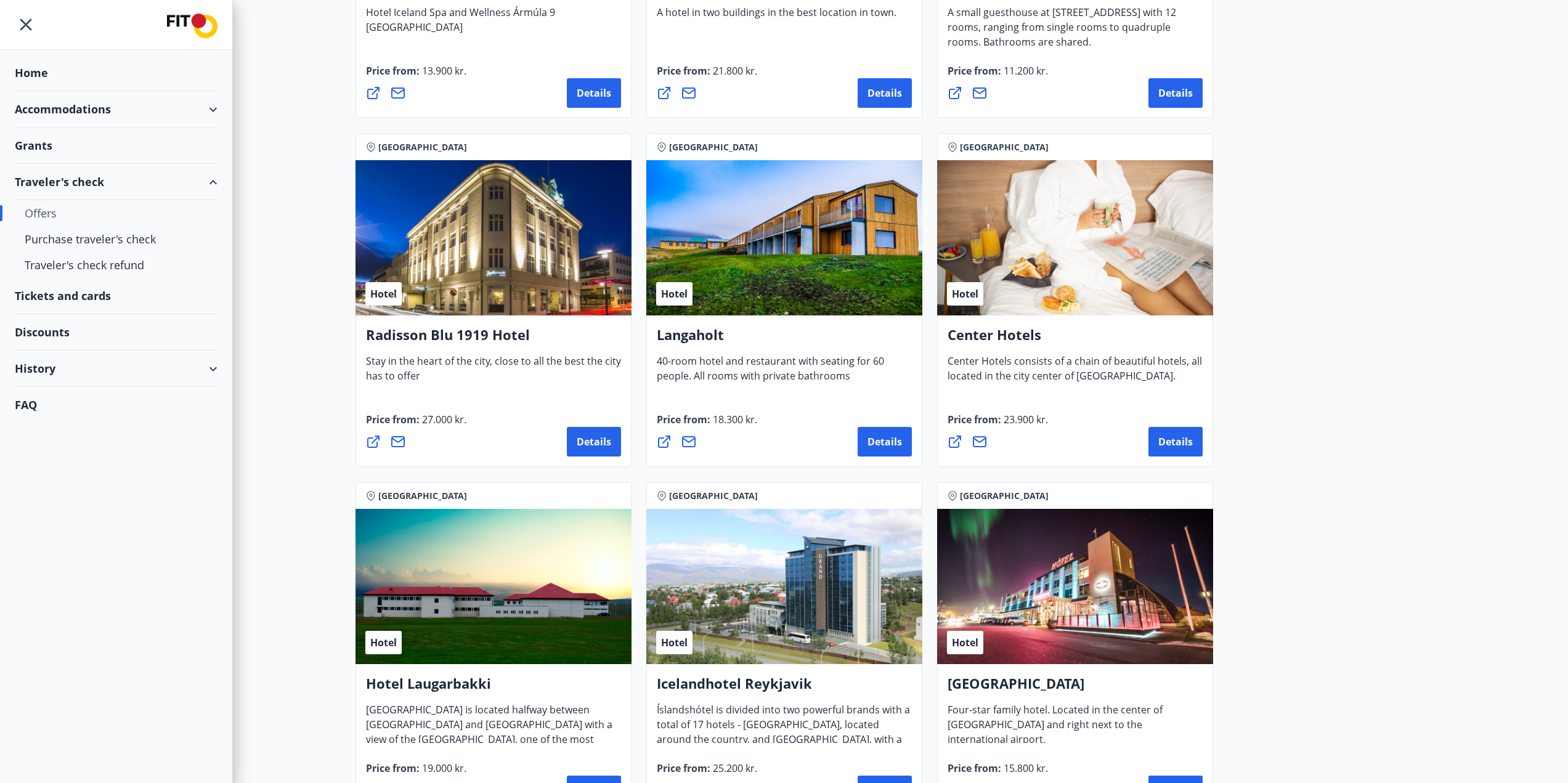
scroll to position [1910, 0]
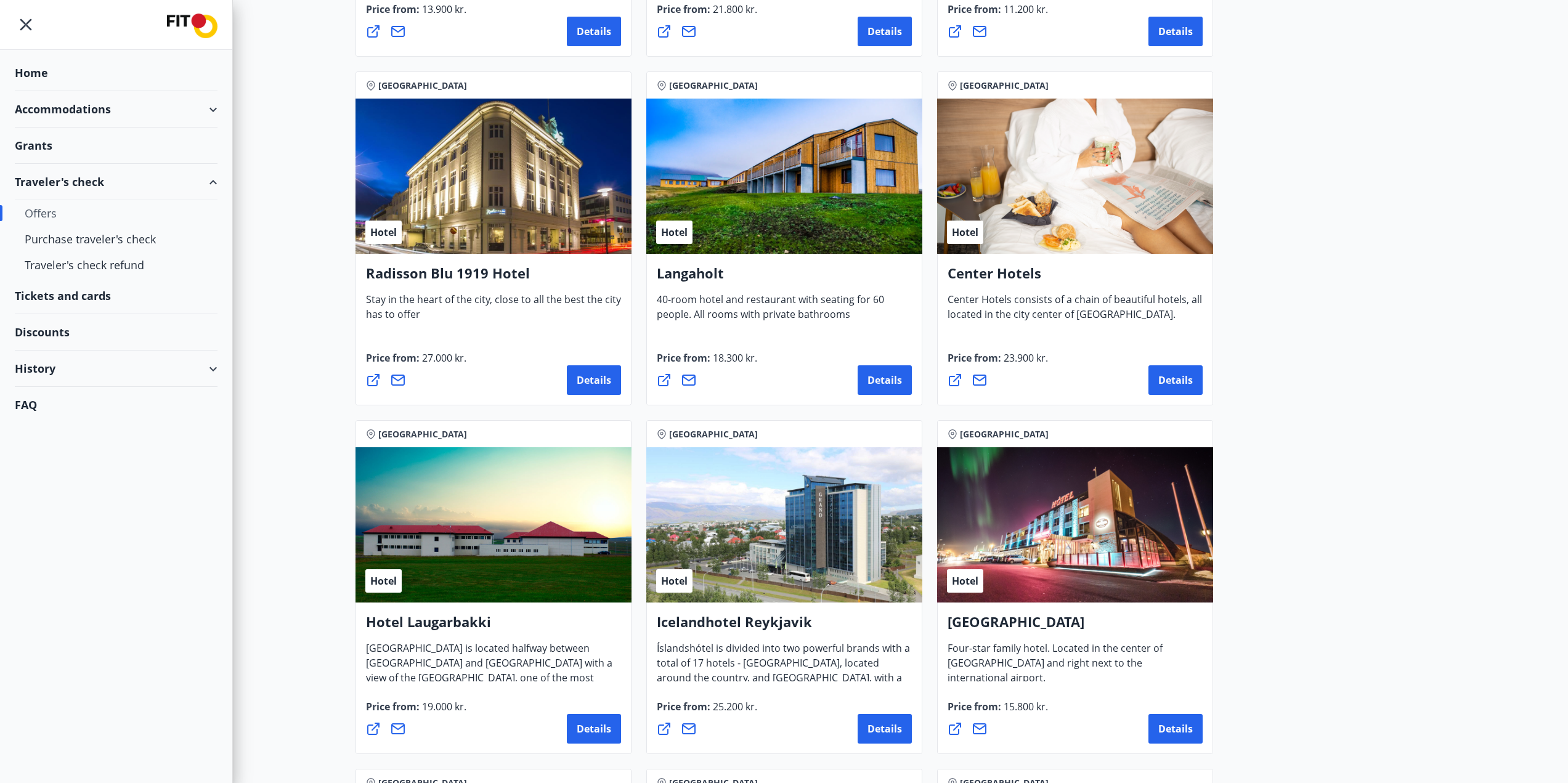
click at [93, 298] on font "Tickets and cards" at bounding box center [63, 296] width 97 height 15
click at [62, 329] on font "Discounts" at bounding box center [42, 332] width 55 height 15
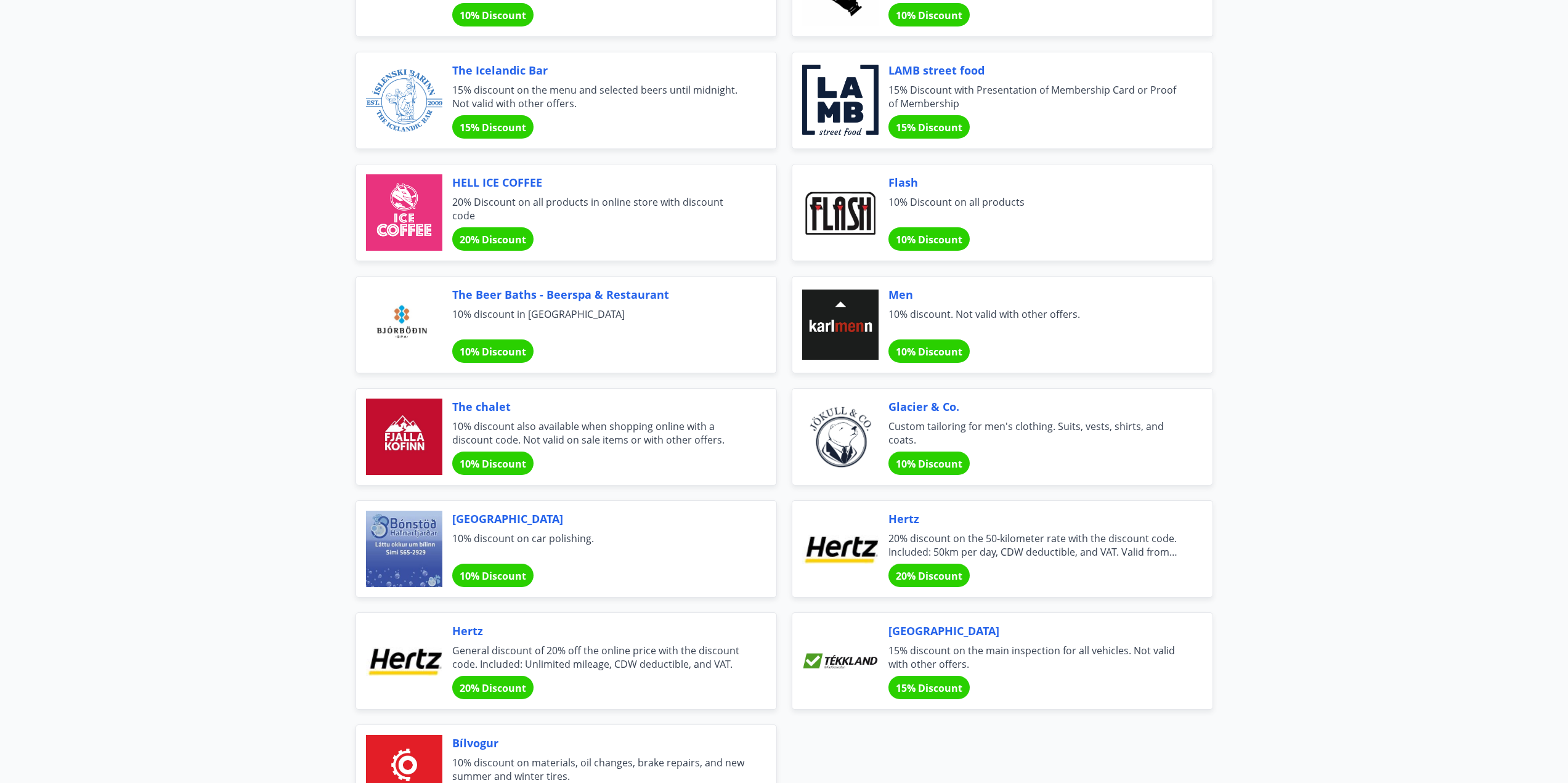
scroll to position [3758, 0]
